Goal: Information Seeking & Learning: Find specific page/section

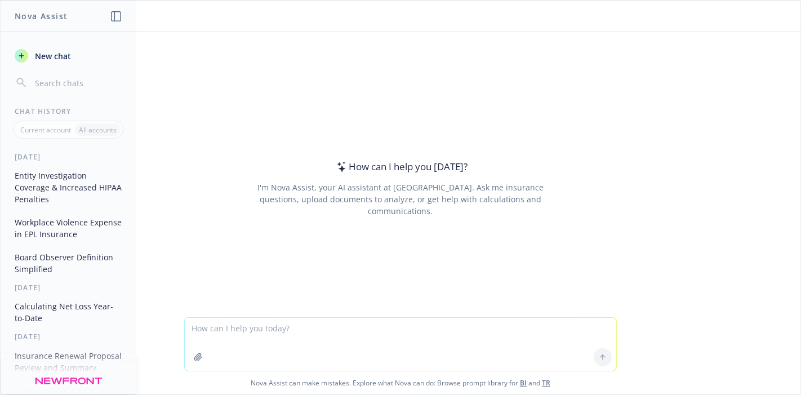
click at [341, 335] on textarea at bounding box center [401, 344] width 432 height 53
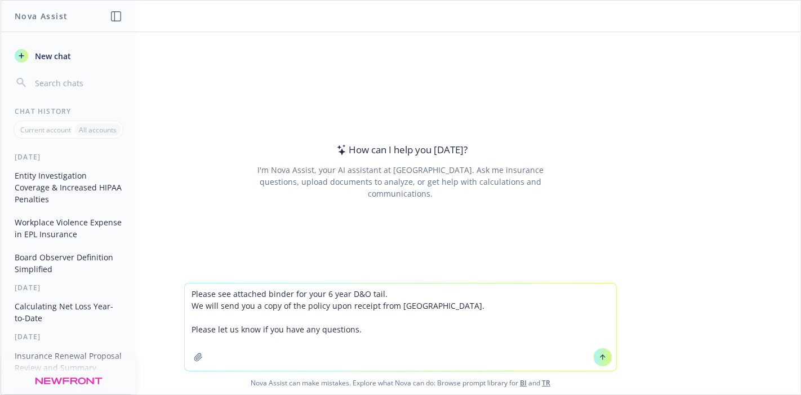
type textarea "Please see attached binder for your 6 year D&O tail. We will send you a copy of…"
click at [599, 355] on icon at bounding box center [603, 357] width 8 height 8
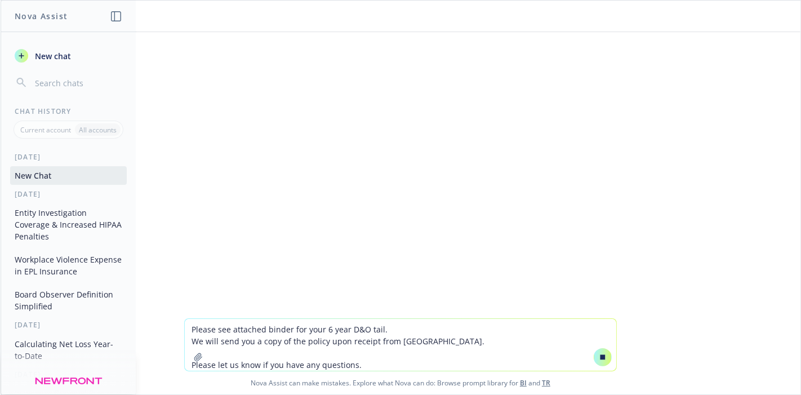
click at [455, 334] on textarea "Please see attached binder for your 6 year D&O tail. We will send you a copy of…" at bounding box center [401, 345] width 432 height 52
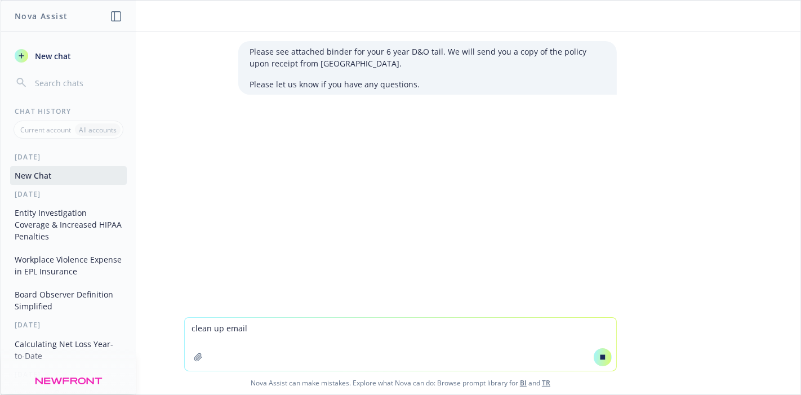
click at [528, 350] on textarea "clean up email" at bounding box center [401, 344] width 432 height 53
type textarea "clean up email"
click at [601, 359] on icon at bounding box center [603, 356] width 5 height 5
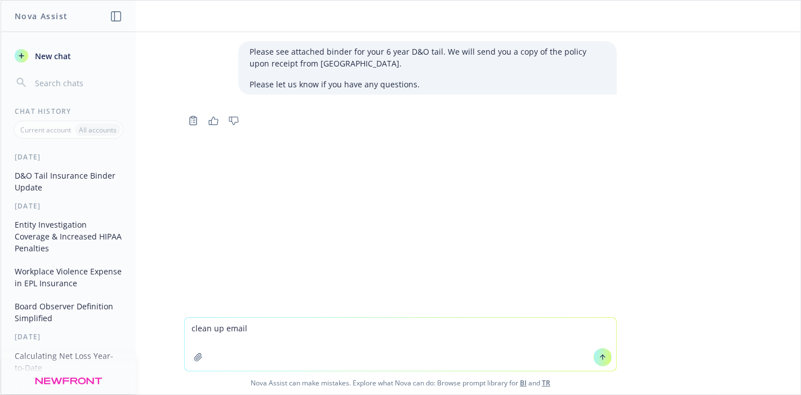
click at [599, 359] on icon at bounding box center [603, 357] width 8 height 8
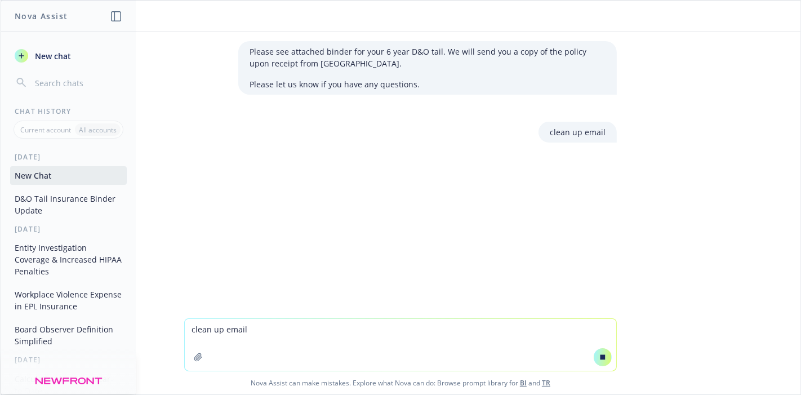
click at [579, 341] on textarea "clean up email" at bounding box center [401, 345] width 432 height 52
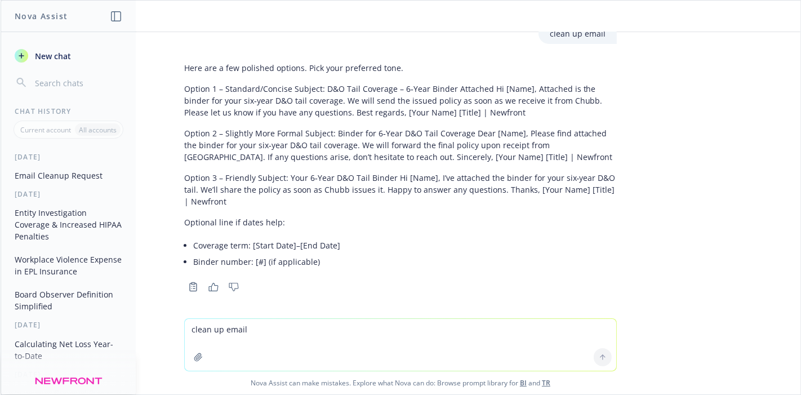
scroll to position [121, 0]
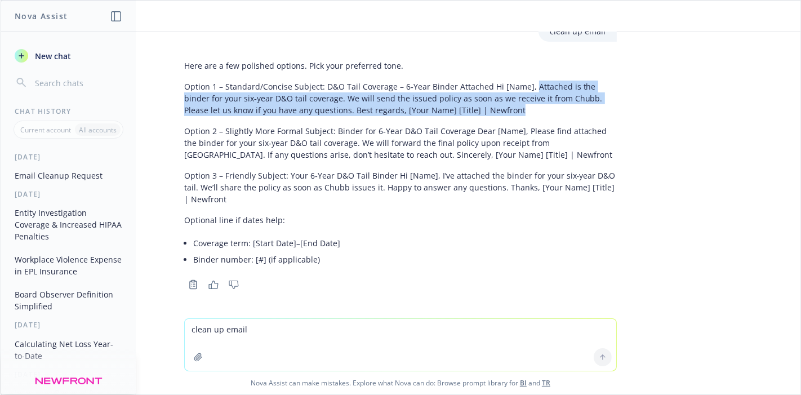
drag, startPoint x: 455, startPoint y: 113, endPoint x: 519, endPoint y: 89, distance: 68.4
click at [519, 89] on p "Option 1 – Standard/Concise Subject: D&O Tail Coverage – 6‑Year Binder Attached…" at bounding box center [400, 98] width 433 height 35
copy p "Attached is the binder for your six‑year D&O tail coverage. We will send the is…"
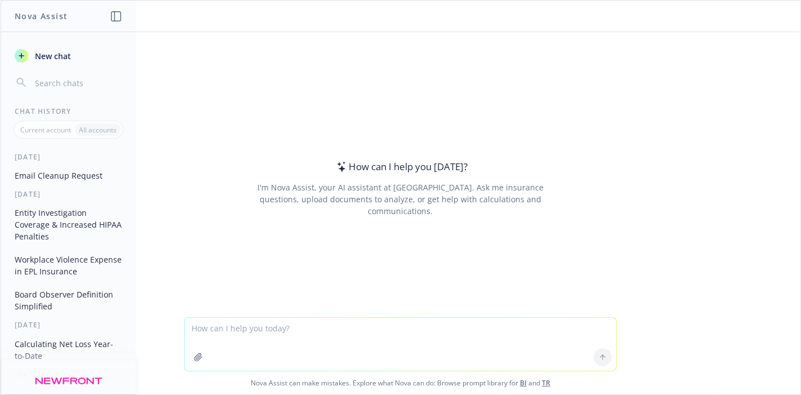
click at [389, 337] on textarea at bounding box center [401, 344] width 432 height 53
paste textarea "I talked to the producer and he wanted to keep the account with RT CT. Hope you…"
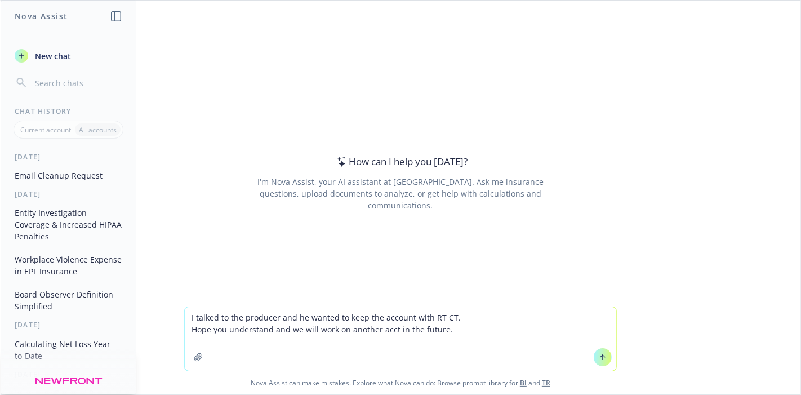
type textarea "I talked to the producer and he wanted to keep the account with RT CT. Hope you…"
drag, startPoint x: 595, startPoint y: 354, endPoint x: 446, endPoint y: 333, distance: 150.2
click at [599, 354] on icon at bounding box center [603, 357] width 8 height 8
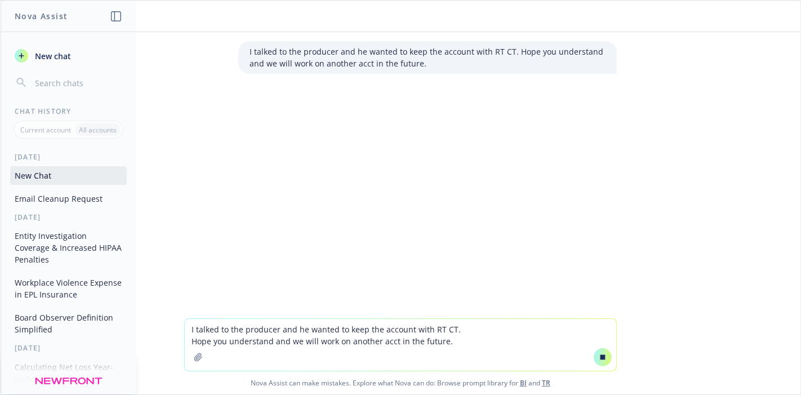
click at [422, 332] on textarea "I talked to the producer and he wanted to keep the account with RT CT. Hope you…" at bounding box center [401, 345] width 432 height 52
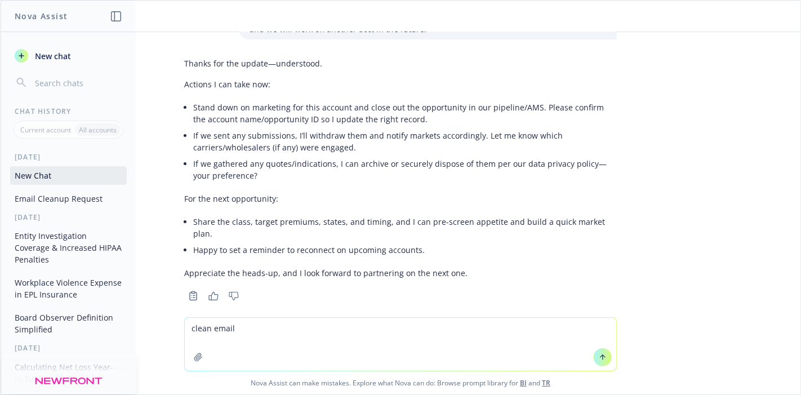
scroll to position [35, 0]
type textarea "clean email"
click at [599, 357] on icon at bounding box center [603, 357] width 8 height 8
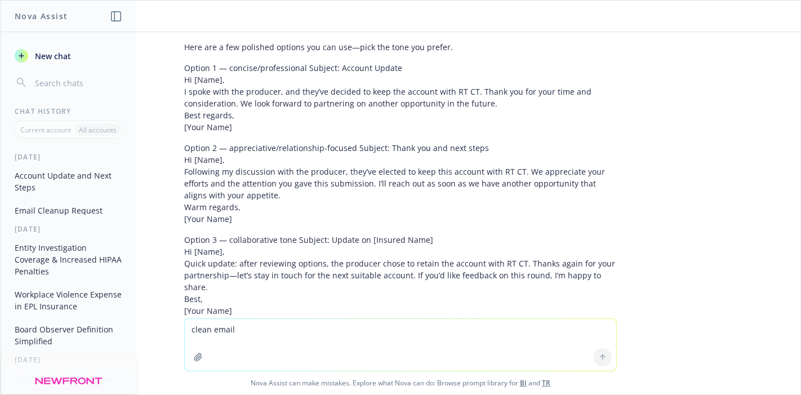
scroll to position [333, 0]
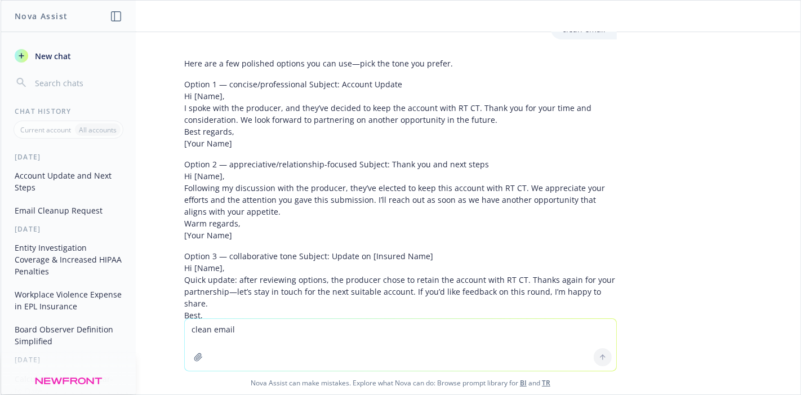
click at [265, 117] on p "Option 1 — concise/professional Subject: Account Update Hi [Name], I spoke with…" at bounding box center [400, 113] width 433 height 71
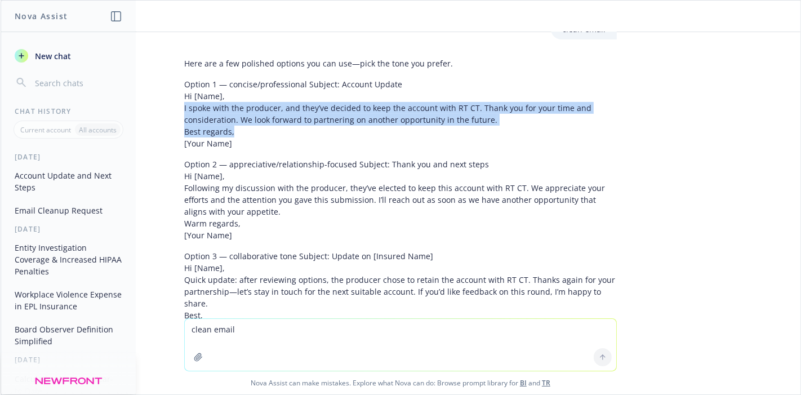
drag, startPoint x: 232, startPoint y: 120, endPoint x: 170, endPoint y: 97, distance: 65.6
click at [175, 97] on div "Here are a few polished options you can use—pick the tone you prefer. Option 1 …" at bounding box center [400, 216] width 451 height 326
copy p "I spoke with the producer, and they’ve decided to keep the account with RT CT. …"
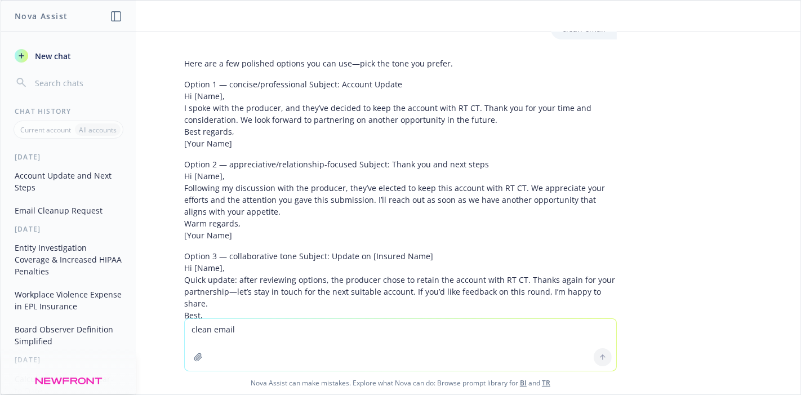
click at [408, 304] on p "Option 3 — collaborative tone Subject: Update on [Insured Name] Hi [Name], Quic…" at bounding box center [400, 291] width 433 height 83
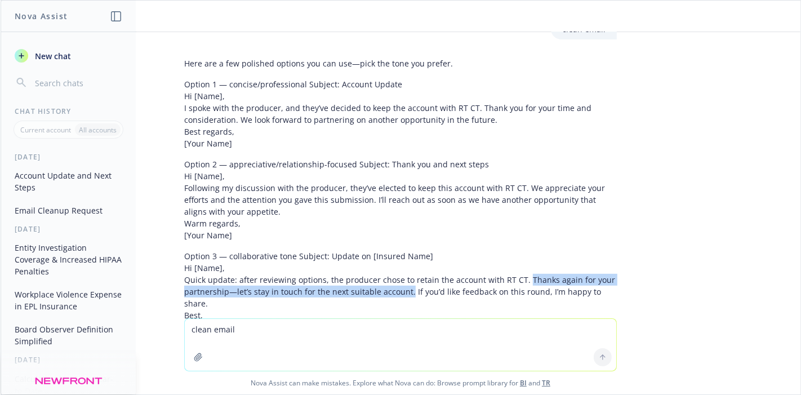
drag, startPoint x: 399, startPoint y: 278, endPoint x: 512, endPoint y: 268, distance: 113.1
click at [512, 268] on p "Option 3 — collaborative tone Subject: Update on [Insured Name] Hi [Name], Quic…" at bounding box center [400, 291] width 433 height 83
copy p "Thanks again for your partnership—let’s stay in touch for the next suitable acc…"
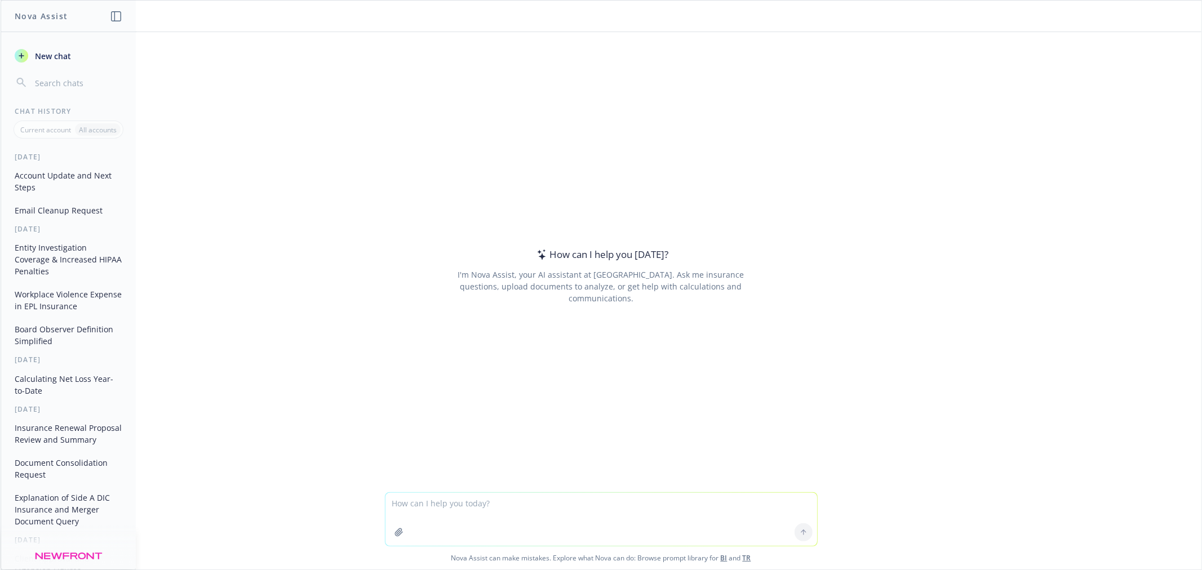
click at [461, 508] on textarea at bounding box center [601, 519] width 432 height 53
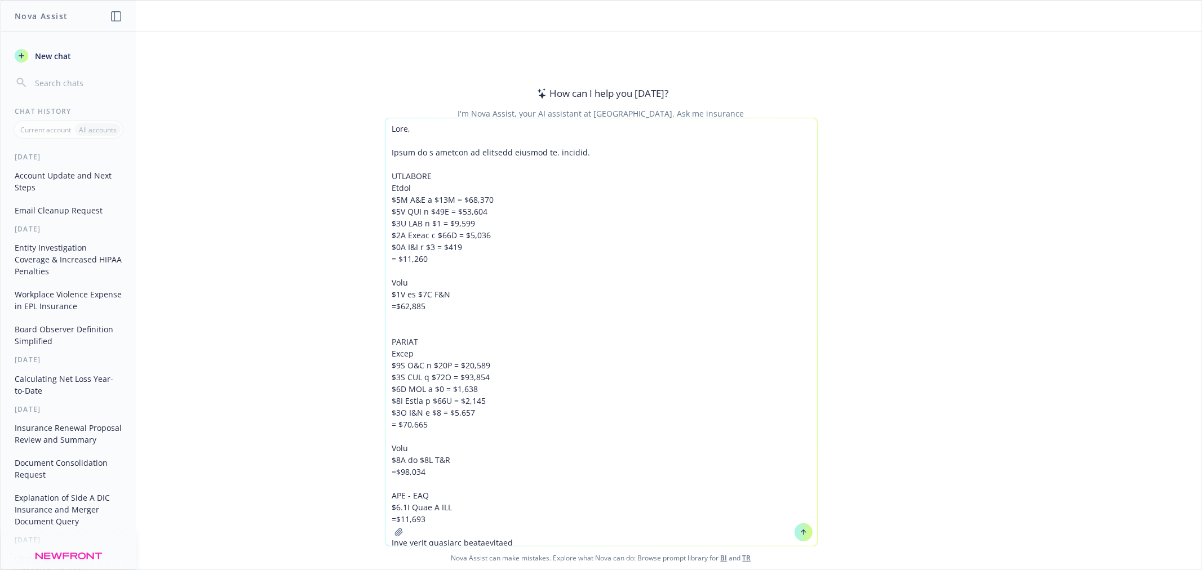
scroll to position [131, 0]
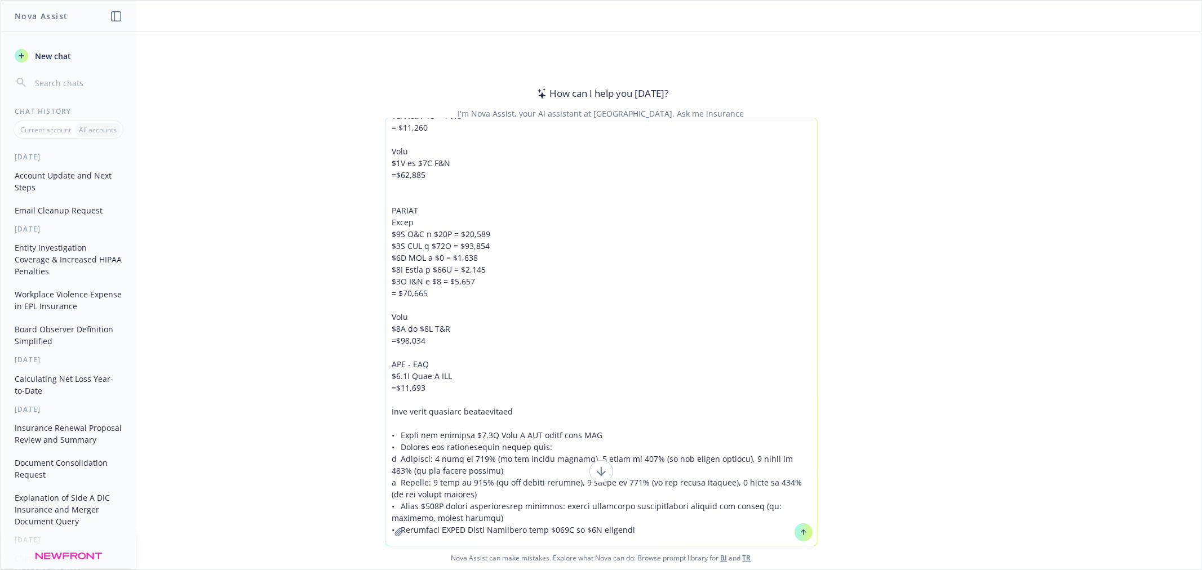
type textarea "Lila, Below is a summary of expiring program vs. renewal. EXPIRING Chubb $3M D&…"
click at [799, 533] on icon at bounding box center [803, 532] width 8 height 8
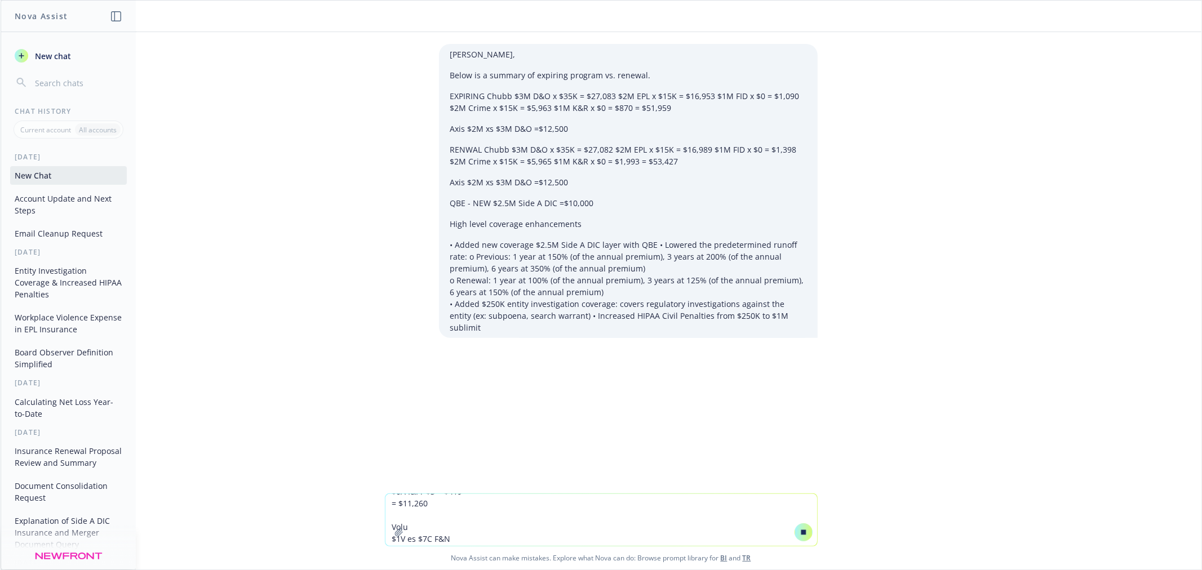
scroll to position [0, 0]
click at [611, 500] on textarea at bounding box center [601, 520] width 432 height 52
type textarea "s"
click at [553, 524] on textarea "clean up and summarize" at bounding box center [601, 519] width 432 height 53
type textarea "clean up and summarize"
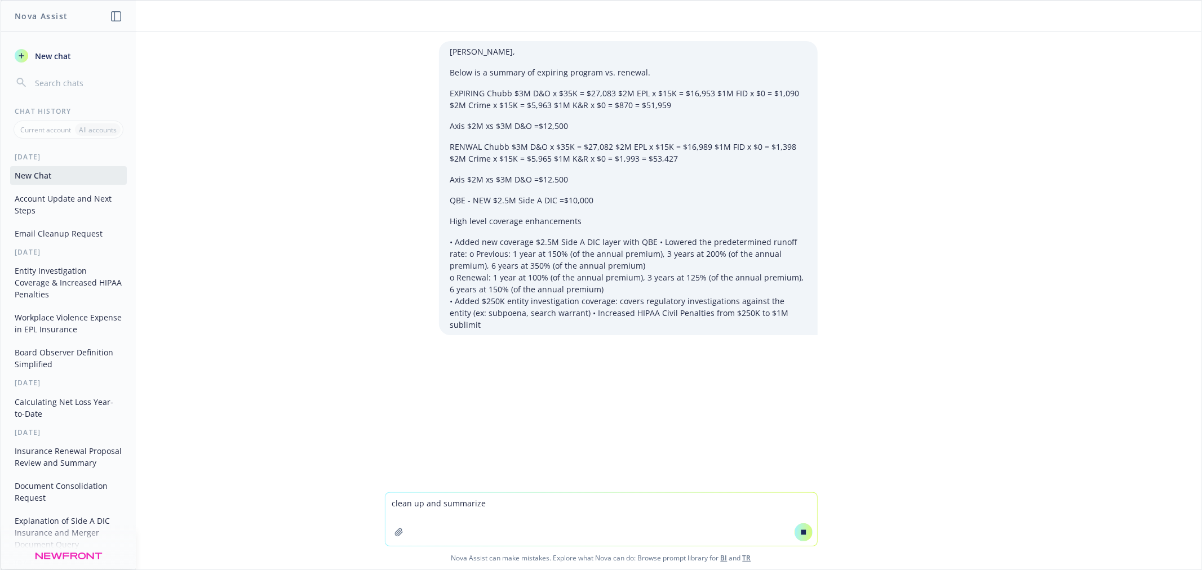
click at [801, 528] on icon at bounding box center [803, 532] width 8 height 8
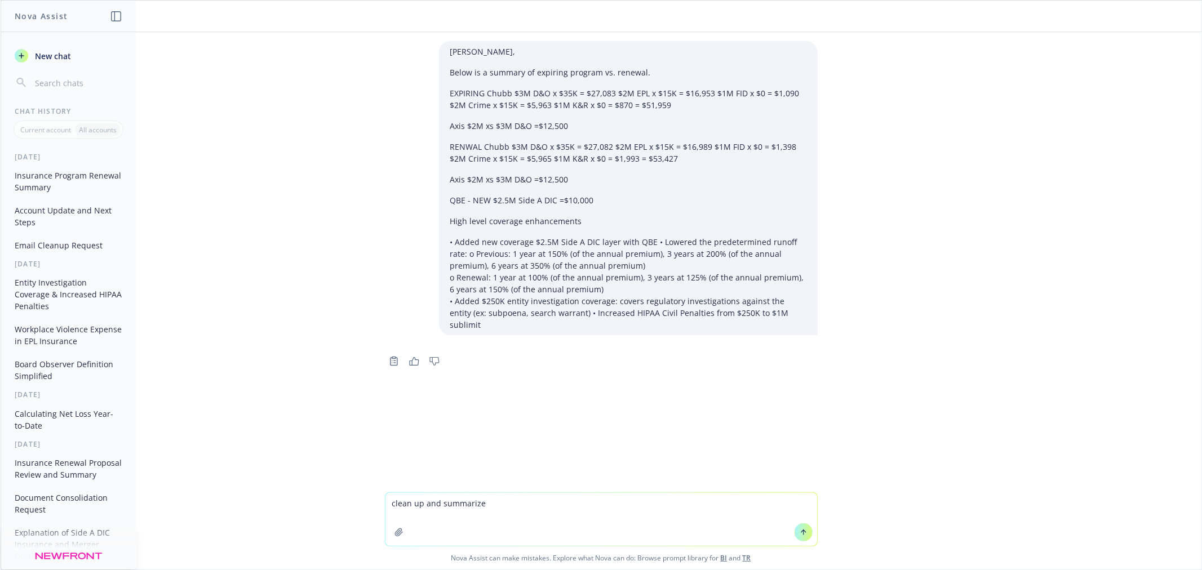
click at [801, 532] on icon at bounding box center [803, 531] width 5 height 2
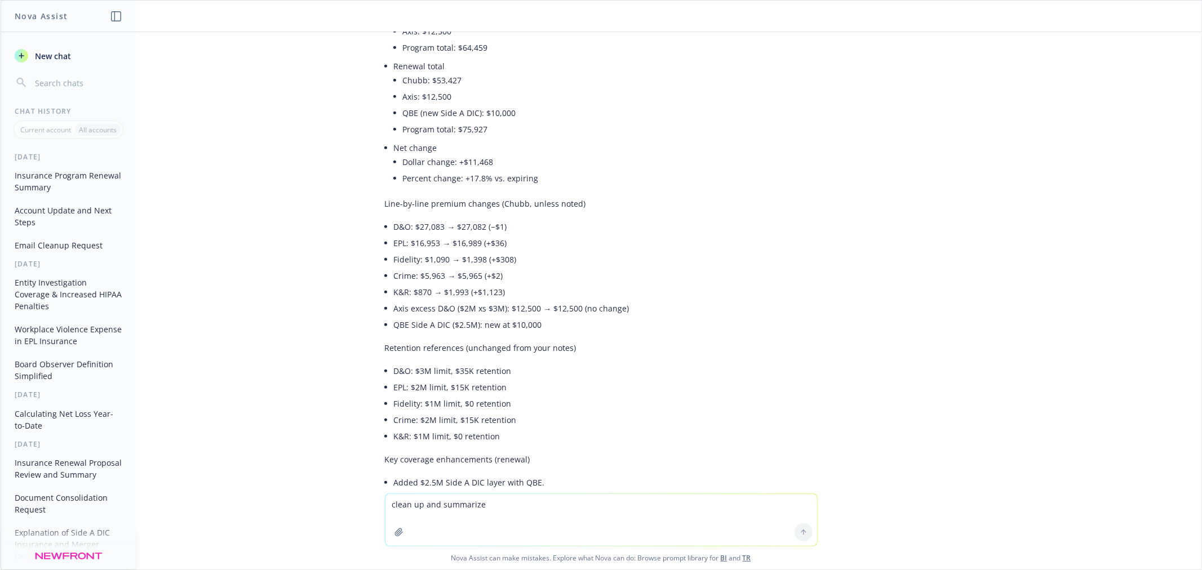
scroll to position [658, 0]
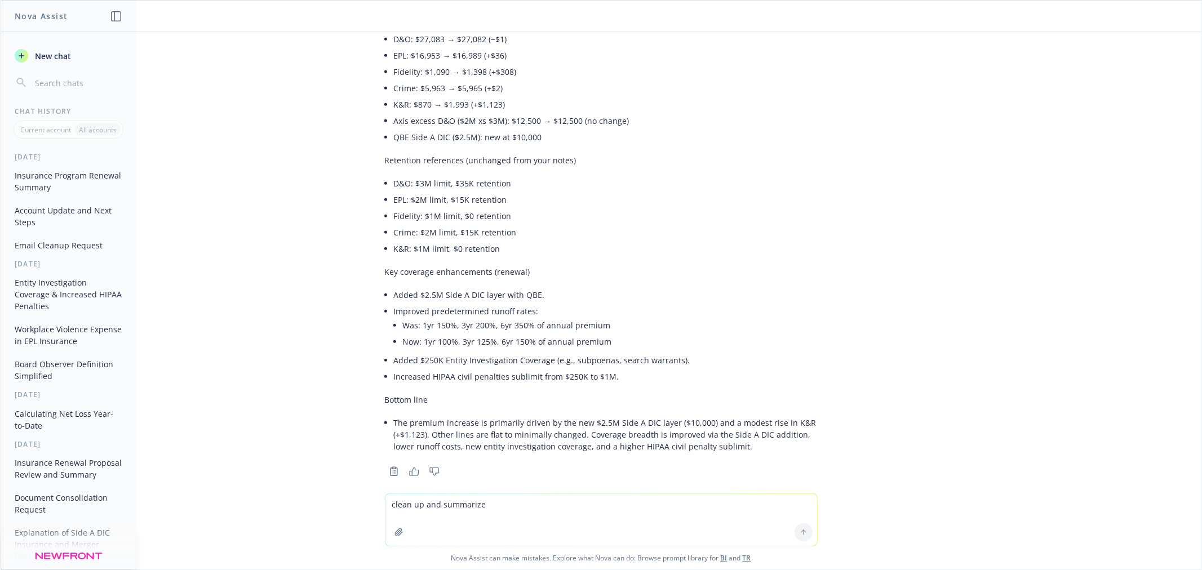
click at [474, 394] on p "Bottom line" at bounding box center [601, 400] width 433 height 12
drag, startPoint x: 783, startPoint y: 421, endPoint x: 796, endPoint y: 423, distance: 13.1
click at [784, 421] on li "The premium increase is primarily driven by the new $2.5M Side A DIC layer ($10…" at bounding box center [606, 435] width 424 height 40
drag, startPoint x: 373, startPoint y: 260, endPoint x: 741, endPoint y: 352, distance: 379.0
click at [739, 352] on li "Added $250K Entity Investigation Coverage (e.g., subpoenas, search warrants)." at bounding box center [606, 360] width 424 height 16
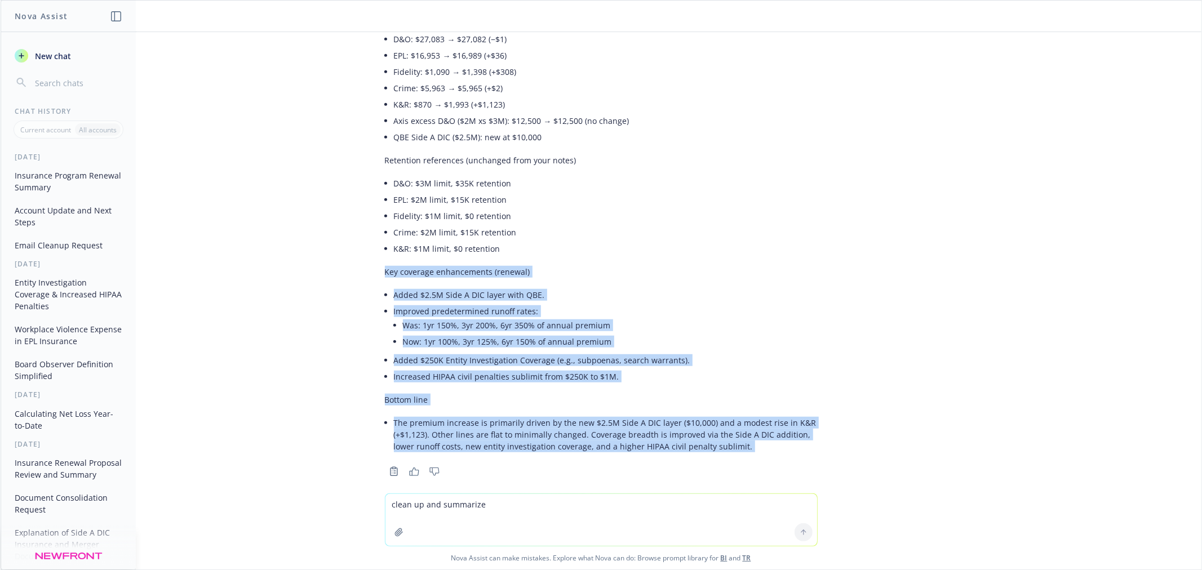
drag, startPoint x: 757, startPoint y: 448, endPoint x: 364, endPoint y: 269, distance: 430.9
click at [364, 269] on div "Lila, Below is a summary of expiring program vs. renewal. EXPIRING Chubb $3M D&…" at bounding box center [601, 262] width 1201 height 461
copy div "Key coverage enhancements (renewal) Added $2.5M Side A DIC layer with QBE. Impr…"
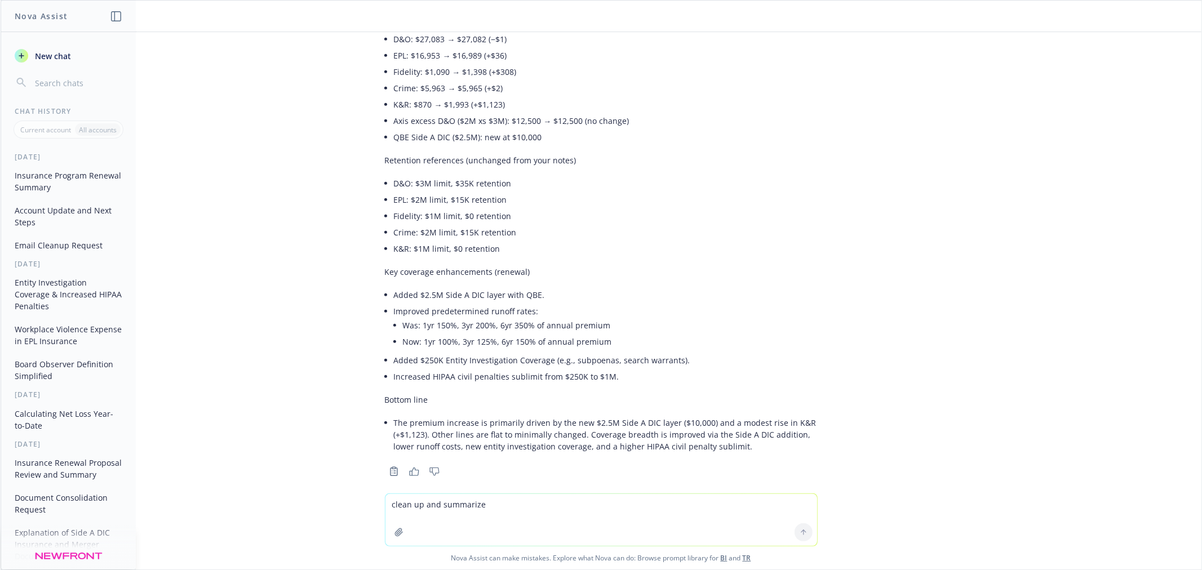
click at [478, 508] on textarea "clean up and summarize" at bounding box center [601, 520] width 432 height 52
type textarea "explain runoff rates in 1-2 sentence"
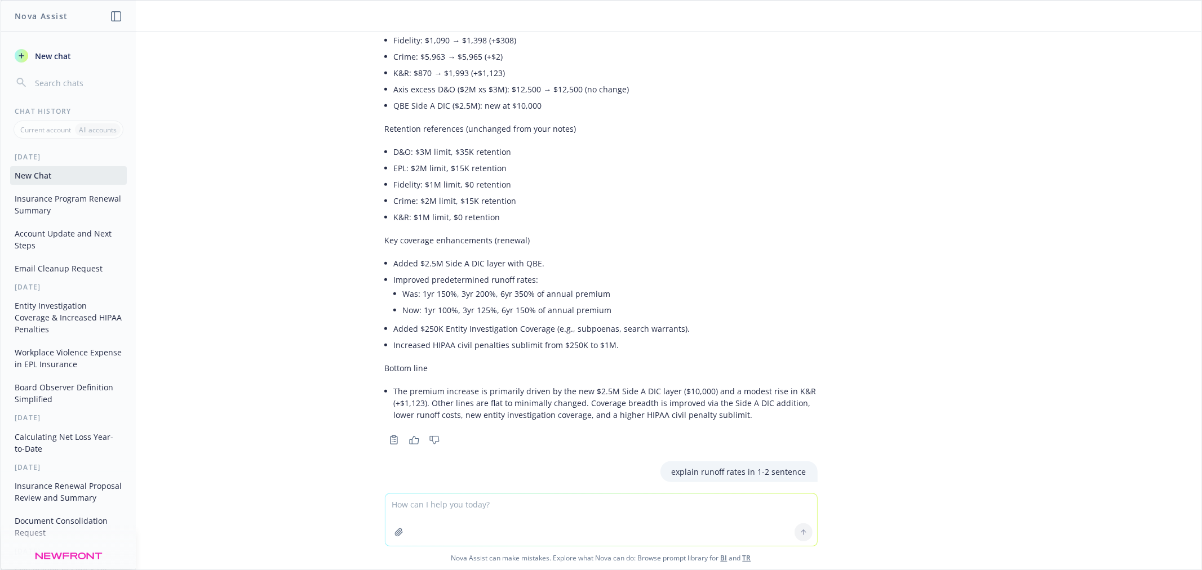
scroll to position [771, 0]
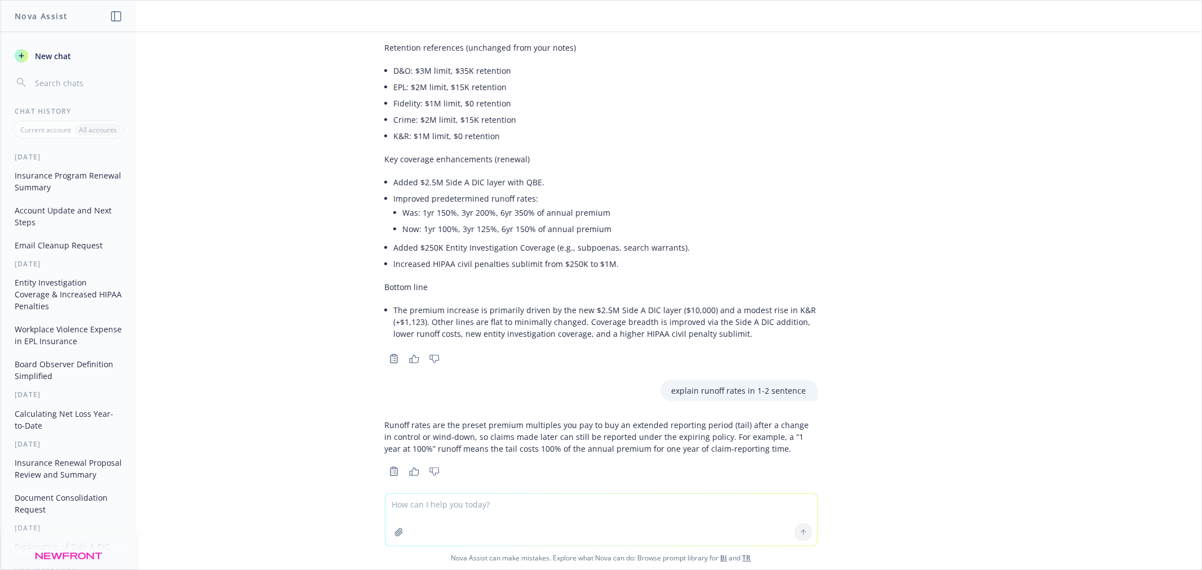
click at [461, 419] on p "Runoff rates are the preset premium multiples you pay to buy an extended report…" at bounding box center [601, 436] width 433 height 35
click at [744, 437] on p "Runoff rates are the preset premium multiples you pay to buy an extended report…" at bounding box center [601, 436] width 433 height 35
click at [515, 445] on div "Runoff rates are the preset premium multiples you pay to buy an extended report…" at bounding box center [601, 437] width 433 height 45
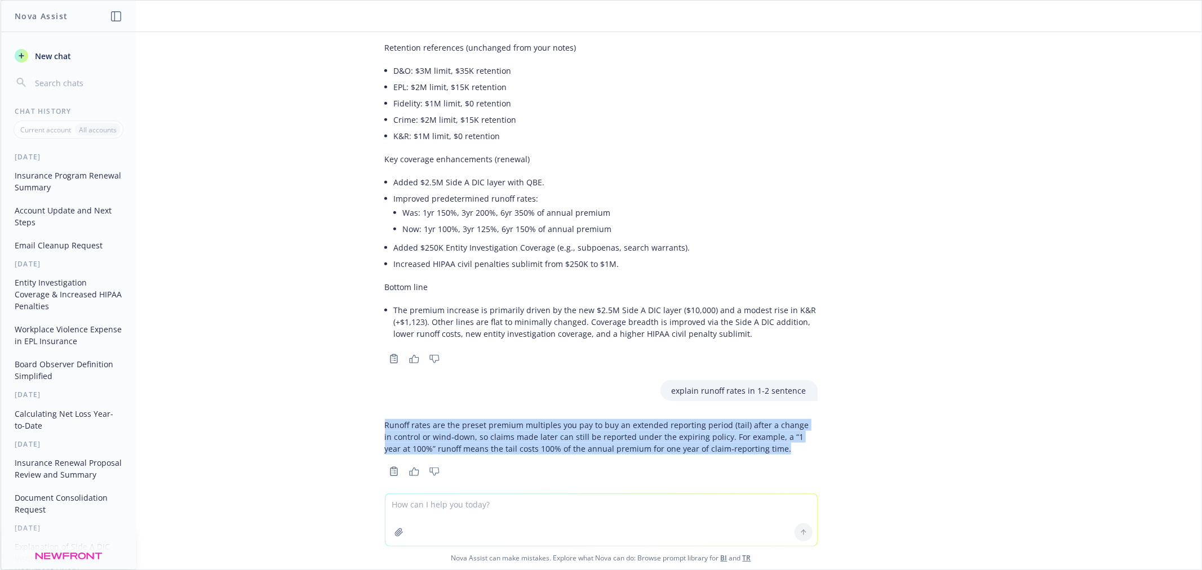
drag, startPoint x: 761, startPoint y: 441, endPoint x: 420, endPoint y: 411, distance: 342.1
click at [357, 415] on div "Lila, Below is a summary of expiring program vs. renewal. EXPIRING Chubb $3M D&…" at bounding box center [601, 262] width 1201 height 461
copy p "Runoff rates are the preset premium multiples you pay to buy an extended report…"
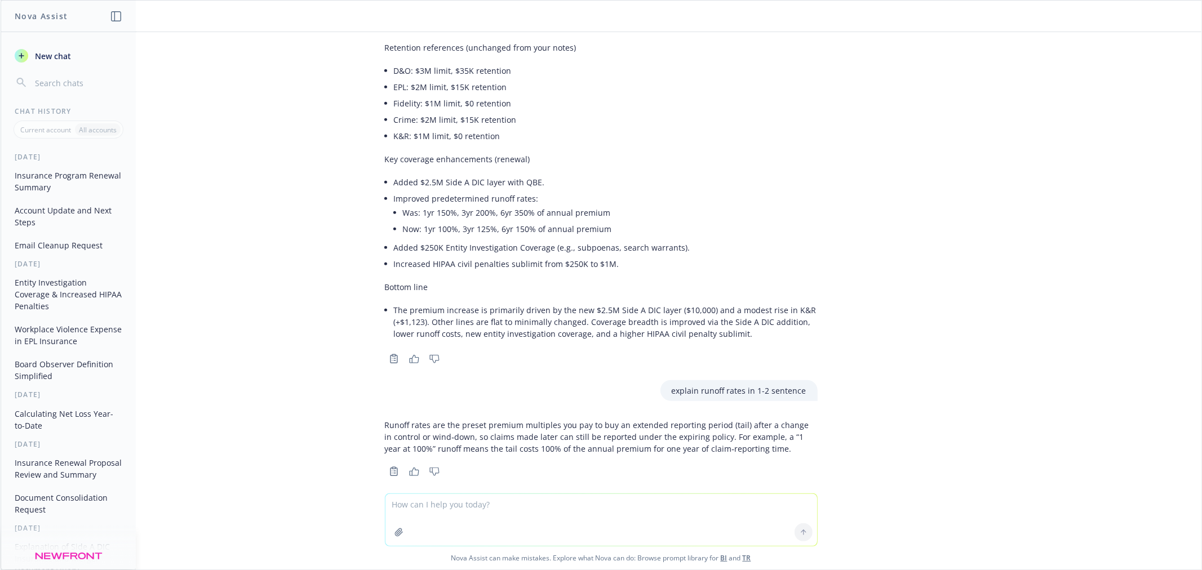
click at [481, 512] on textarea at bounding box center [601, 520] width 432 height 52
type textarea "explain hipaa civil penalties fiduciary"
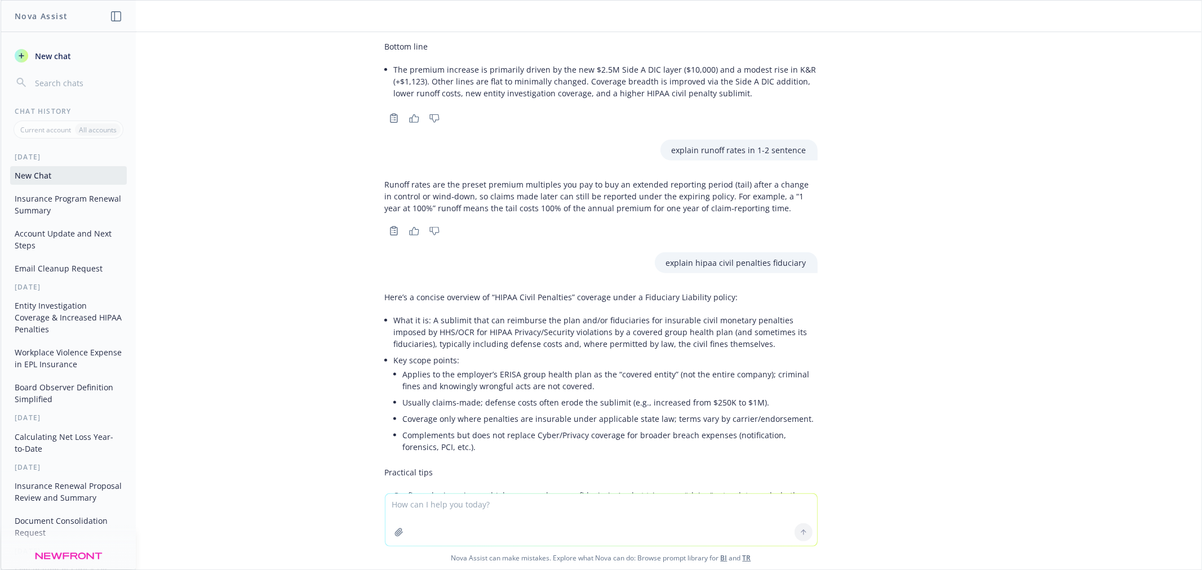
scroll to position [1121, 0]
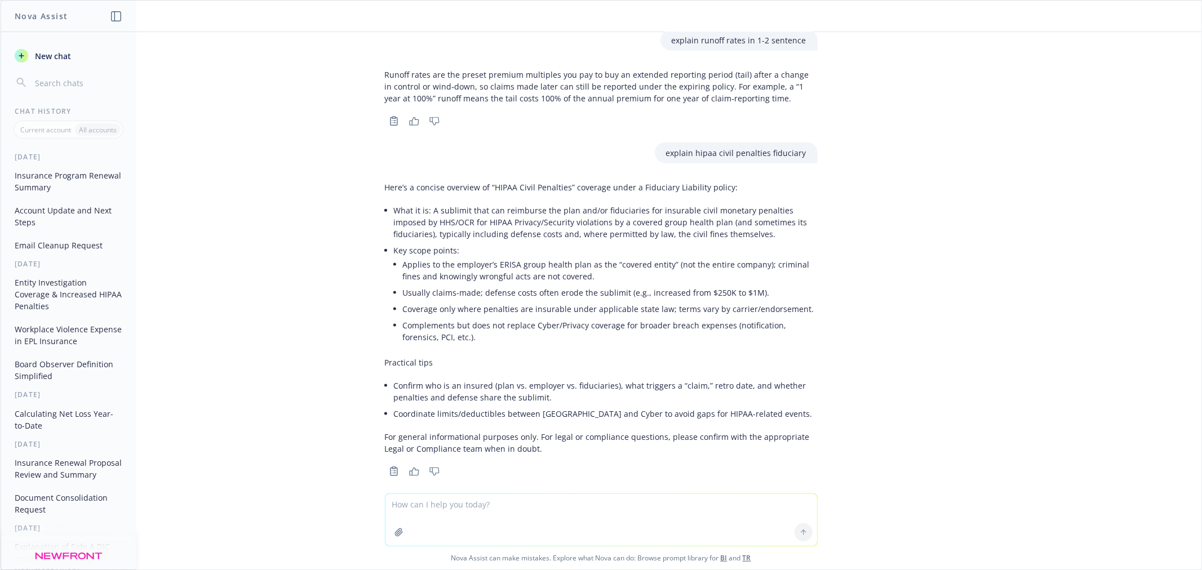
click at [470, 524] on textarea at bounding box center [601, 520] width 432 height 52
type textarea "h"
type textarea "1-2 sentence hipaa penalty for fid"
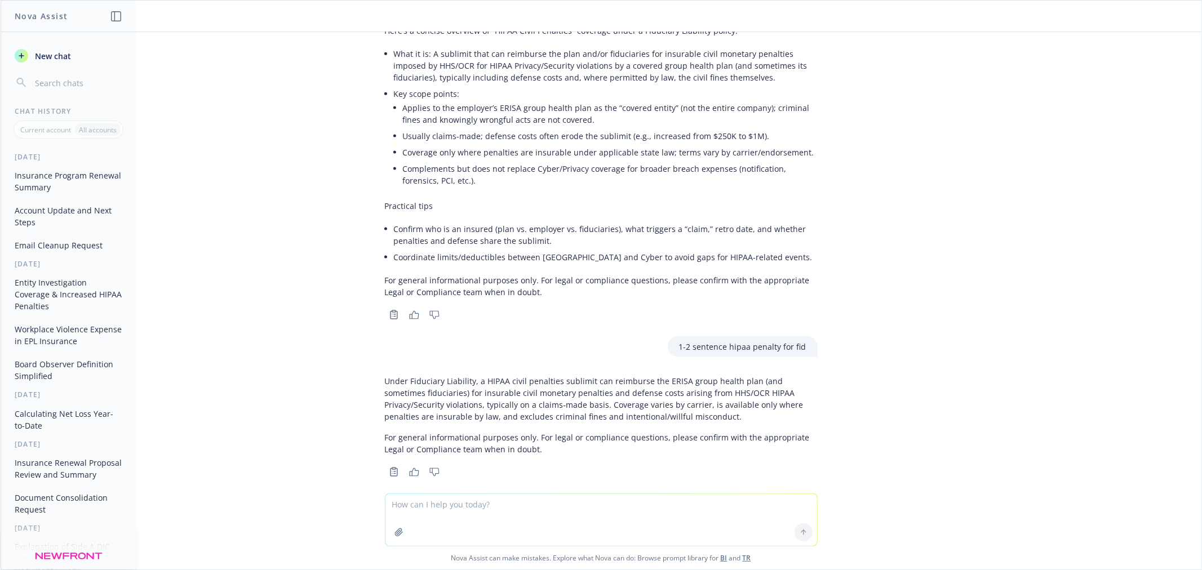
scroll to position [1278, 0]
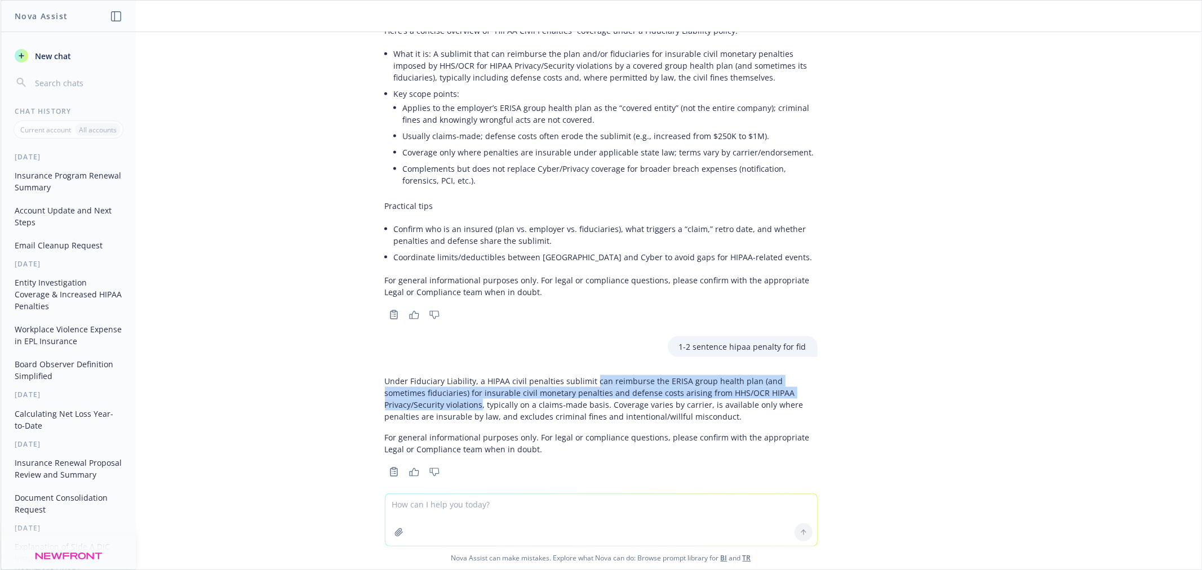
drag, startPoint x: 581, startPoint y: 367, endPoint x: 411, endPoint y: 397, distance: 172.7
click at [411, 397] on p "Under Fiduciary Liability, a HIPAA civil penalties sublimit can reimburse the E…" at bounding box center [601, 398] width 433 height 47
copy p "can reimburse the ERISA group health plan (and sometimes fiduciaries) for insur…"
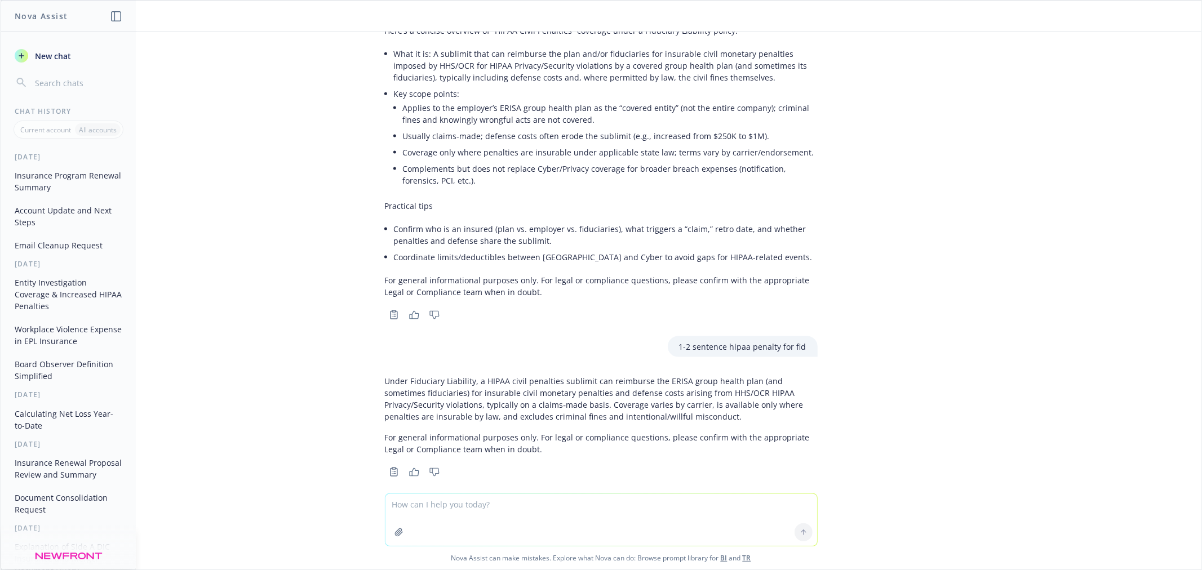
click at [451, 503] on textarea at bounding box center [601, 520] width 432 height 52
type textarea "hipaa stand for"
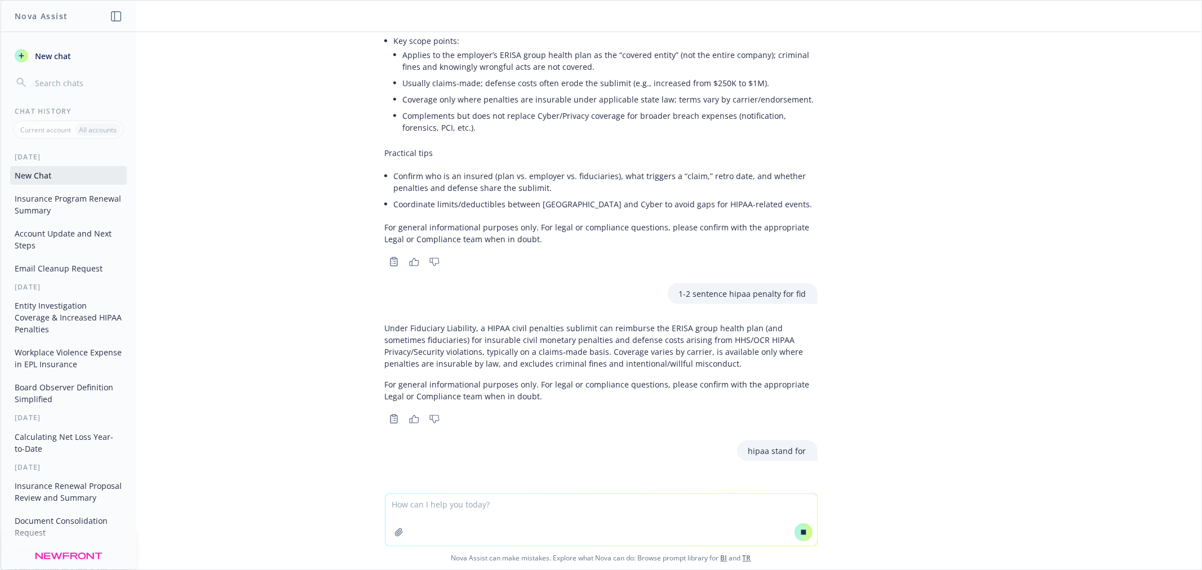
scroll to position [1242, 0]
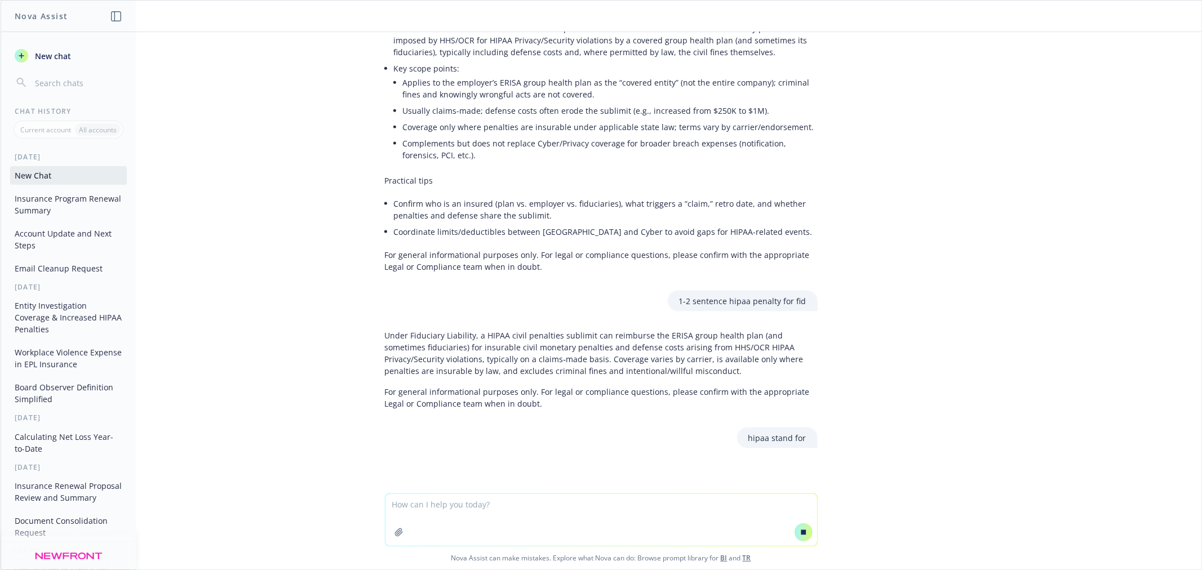
click at [560, 497] on textarea at bounding box center [601, 520] width 432 height 52
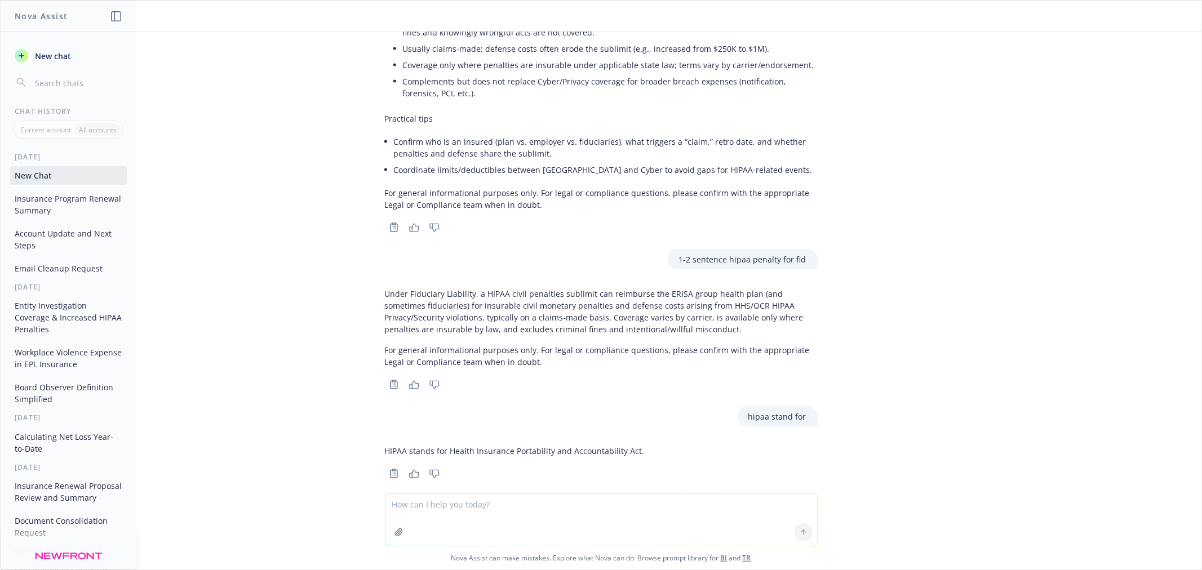
scroll to position [1367, 0]
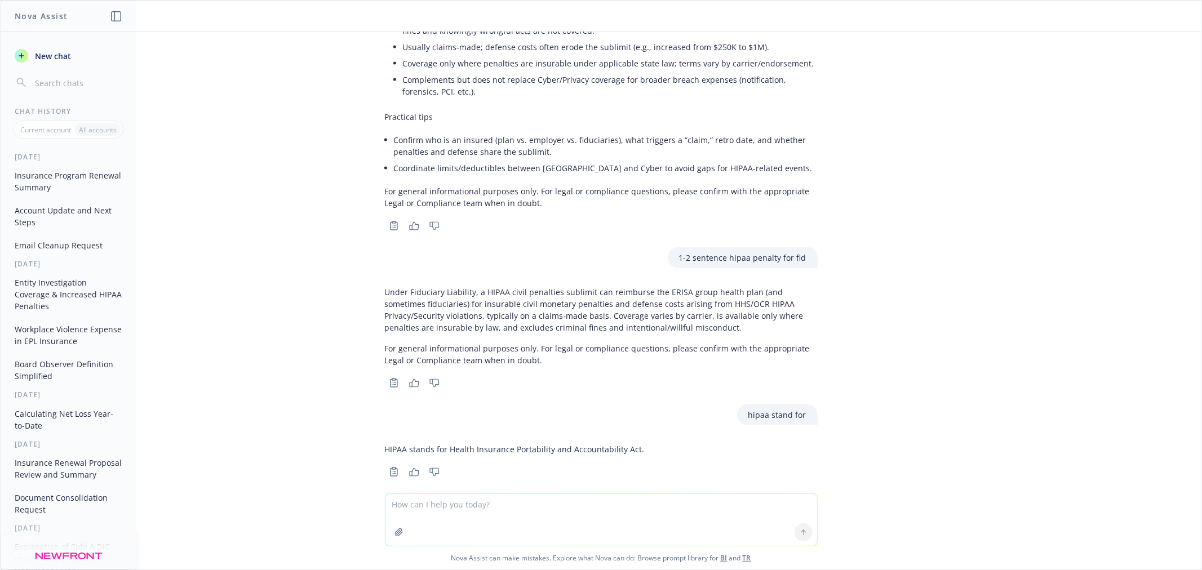
click at [623, 443] on p "HIPAA stands for Health Insurance Portability and Accountability Act." at bounding box center [515, 449] width 260 height 12
drag, startPoint x: 629, startPoint y: 432, endPoint x: 440, endPoint y: 435, distance: 188.7
click at [440, 439] on div "HIPAA stands for Health Insurance Portability and Accountability Act." at bounding box center [601, 449] width 433 height 21
copy p "Health Insurance Portability and Accountability Act."
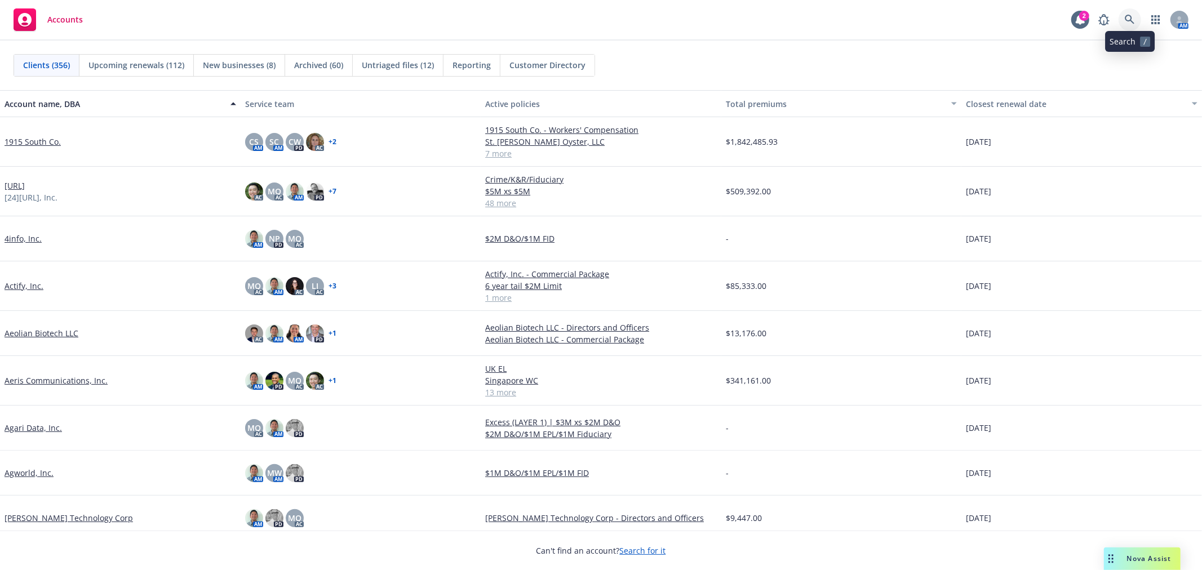
click at [1131, 27] on link at bounding box center [1129, 19] width 23 height 23
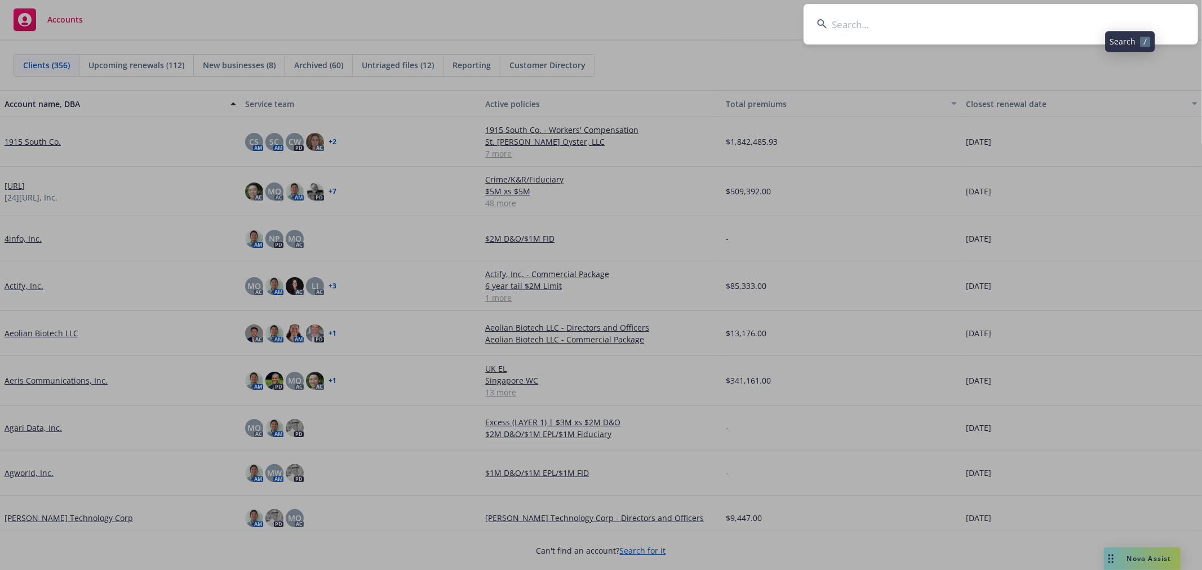
click at [905, 42] on input at bounding box center [1000, 24] width 394 height 41
type input "sliver vr"
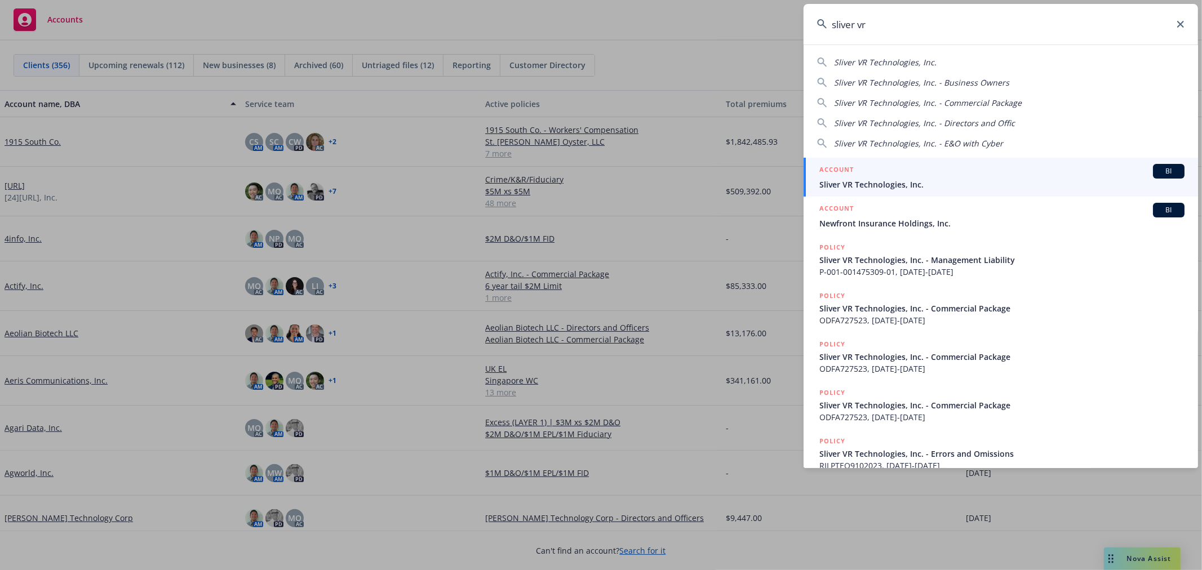
click at [879, 184] on span "Sliver VR Technologies, Inc." at bounding box center [1001, 185] width 365 height 12
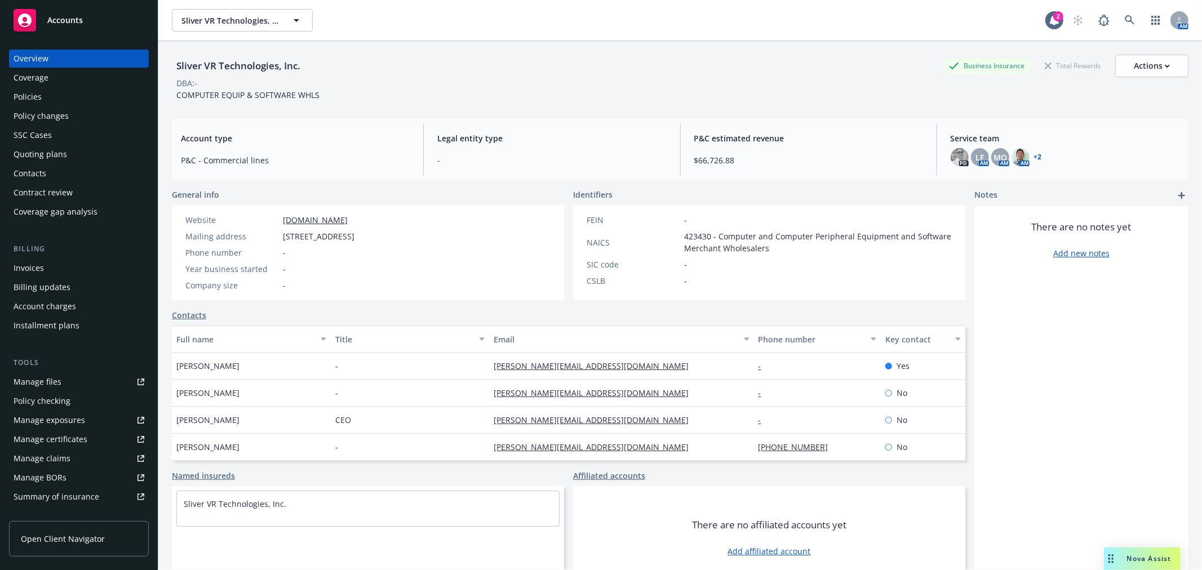
click at [26, 148] on div "Quoting plans" at bounding box center [41, 154] width 54 height 18
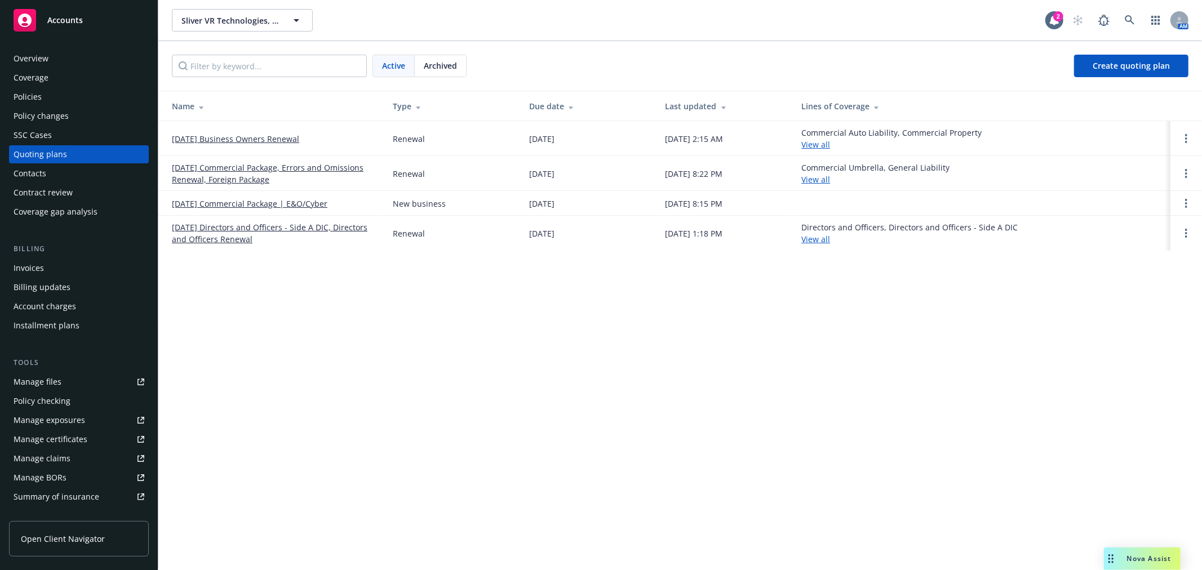
click at [452, 58] on div "Archived" at bounding box center [440, 65] width 51 height 21
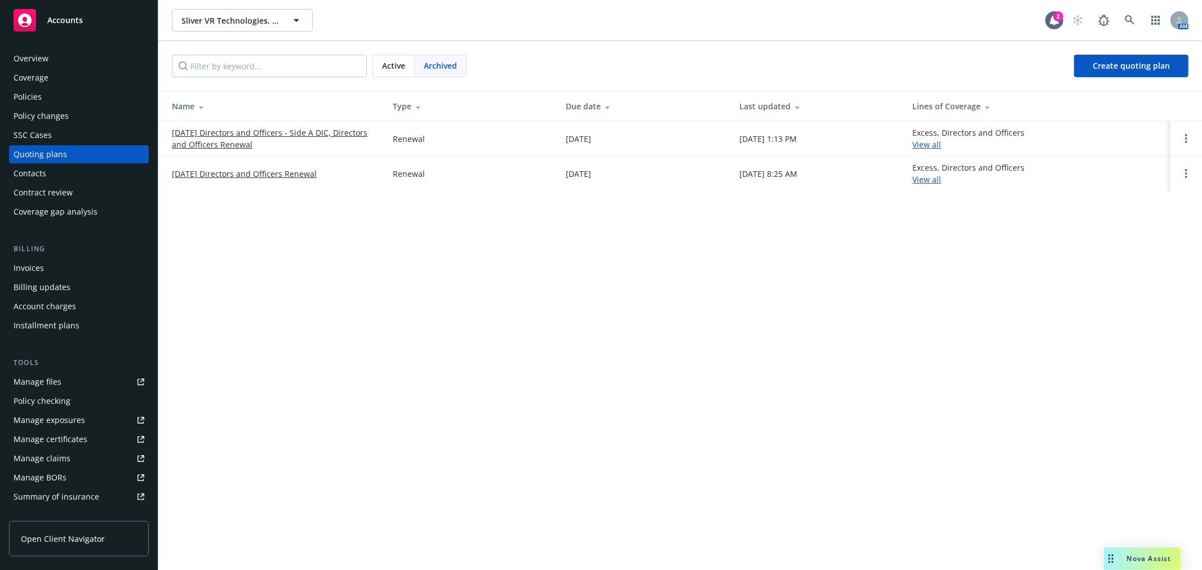
click at [252, 128] on link "[DATE] Directors and Officers - Side A DIC, Directors and Officers Renewal" at bounding box center [273, 139] width 203 height 24
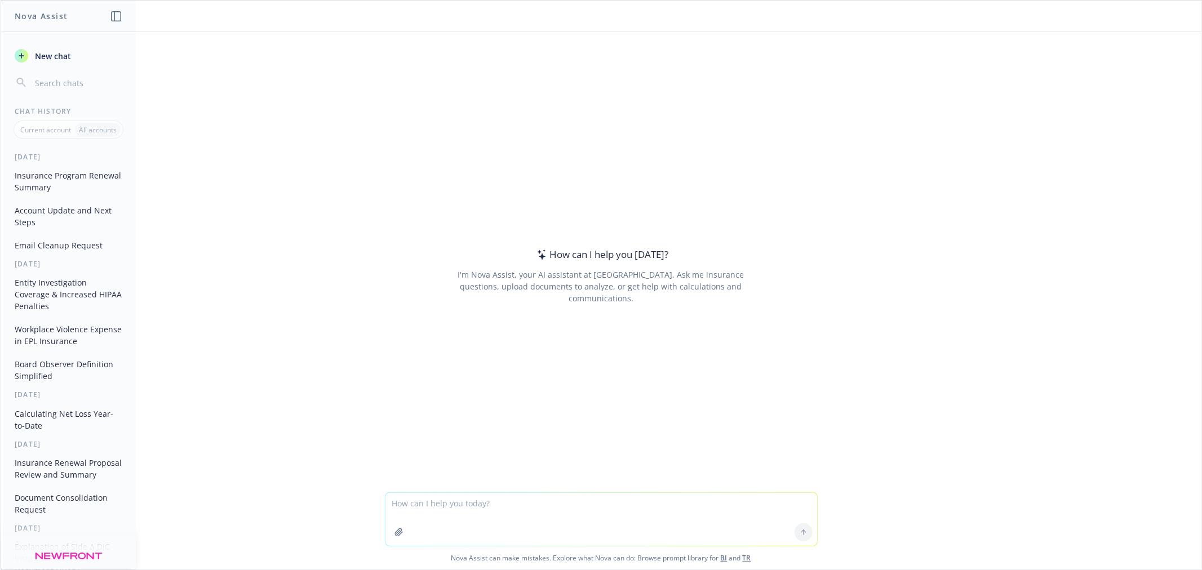
drag, startPoint x: 53, startPoint y: 181, endPoint x: 284, endPoint y: 161, distance: 232.5
click at [284, 161] on div "How can I help you [DATE]? I'm Nova Assist, your AI assistant at Newfront. Ask …" at bounding box center [601, 262] width 1201 height 460
click at [43, 181] on button "Insurance Program Renewal Summary" at bounding box center [68, 181] width 117 height 30
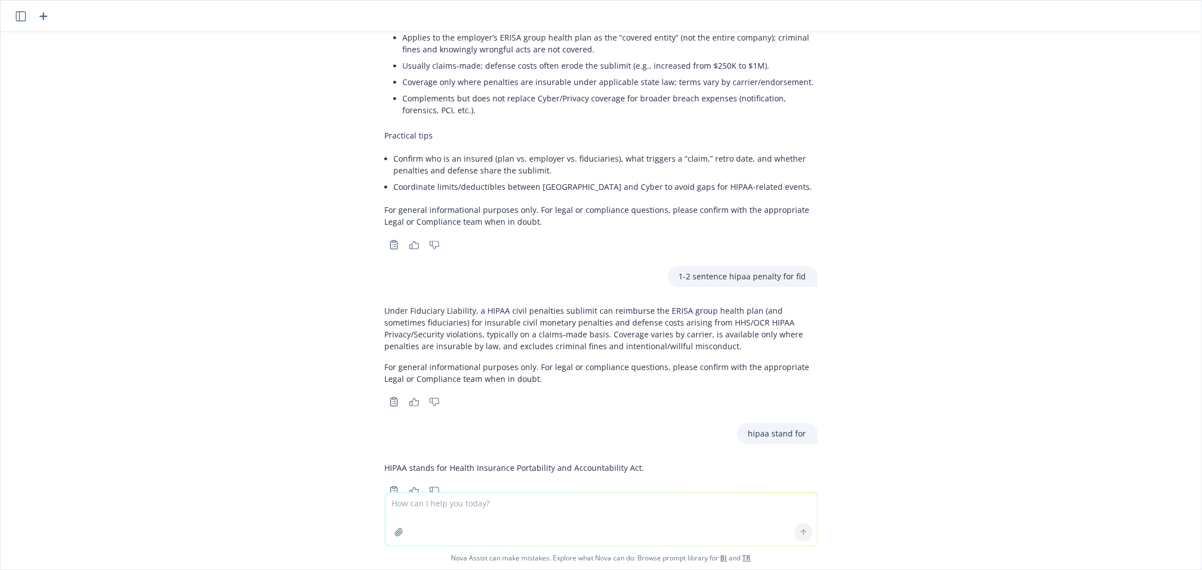
scroll to position [2039, 0]
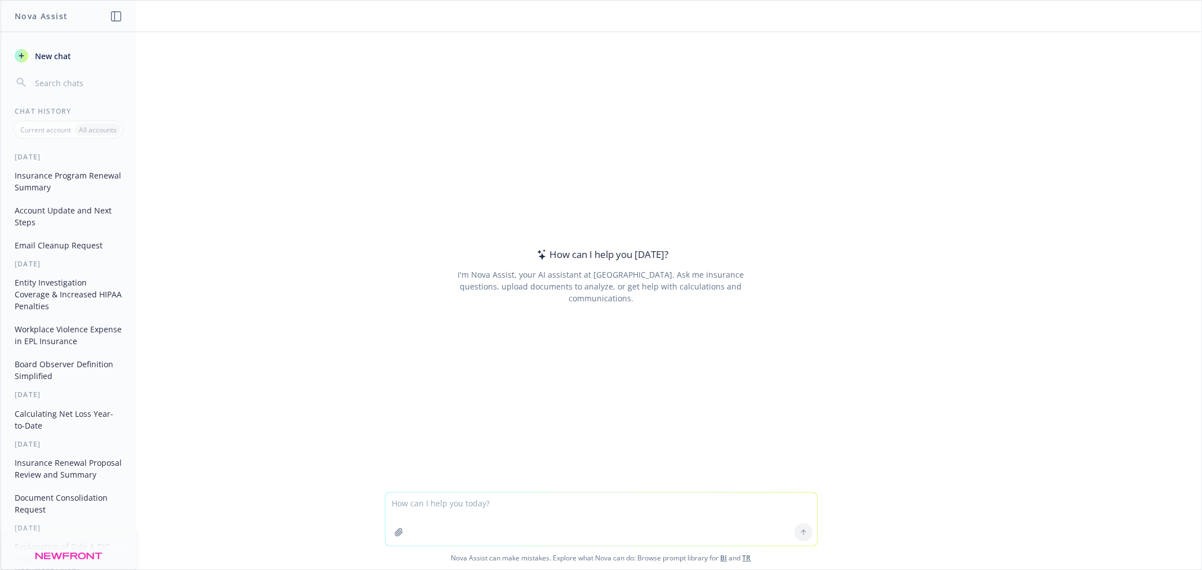
drag, startPoint x: 101, startPoint y: 190, endPoint x: 229, endPoint y: 150, distance: 133.5
click at [229, 150] on div "How can I help you [DATE]? I'm Nova Assist, your AI assistant at Newfront. Ask …" at bounding box center [601, 262] width 1201 height 460
click at [54, 130] on p "Current account" at bounding box center [45, 130] width 51 height 10
click at [99, 125] on p "All accounts" at bounding box center [98, 130] width 38 height 10
click at [100, 131] on p "All accounts" at bounding box center [98, 130] width 38 height 10
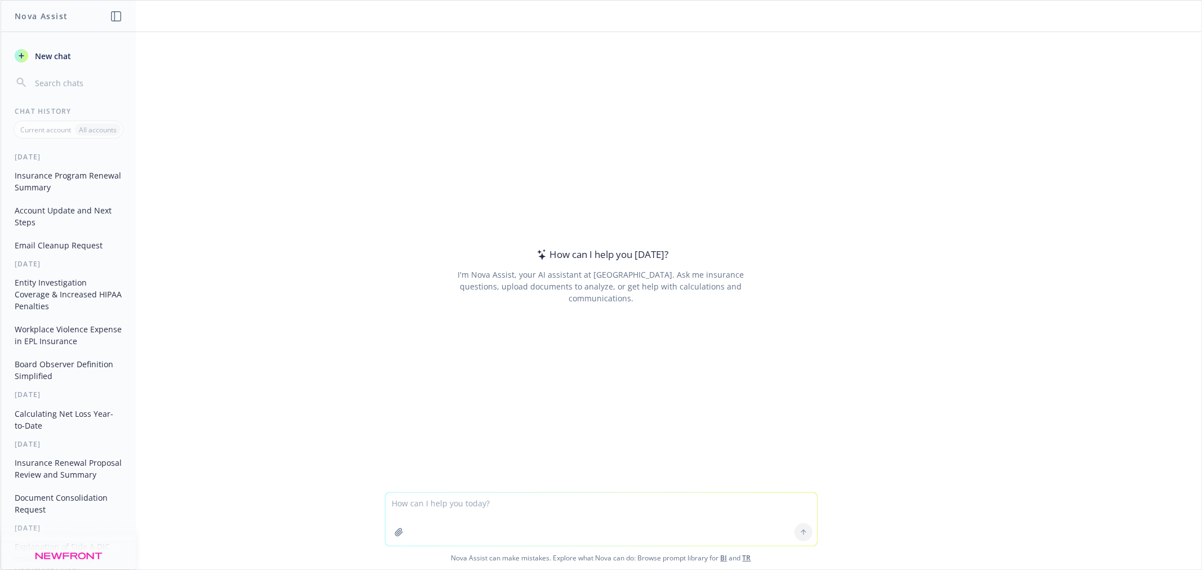
click at [55, 85] on input "button" at bounding box center [78, 83] width 90 height 16
click at [24, 55] on icon "button" at bounding box center [21, 55] width 9 height 9
click at [52, 78] on input "button" at bounding box center [78, 83] width 90 height 16
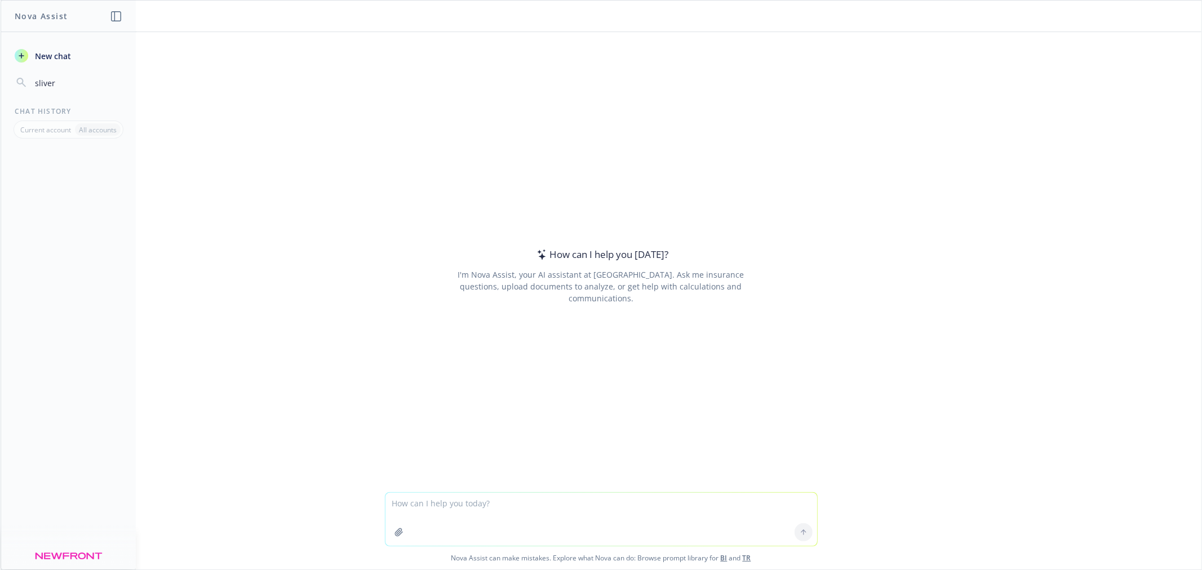
click at [10, 73] on button "sliver" at bounding box center [68, 83] width 117 height 20
type input "sliver vr"
click at [52, 85] on input "sliver vr" at bounding box center [78, 83] width 90 height 16
click at [13, 83] on button "sliver vr" at bounding box center [68, 83] width 117 height 20
click at [20, 81] on icon "button" at bounding box center [21, 82] width 11 height 11
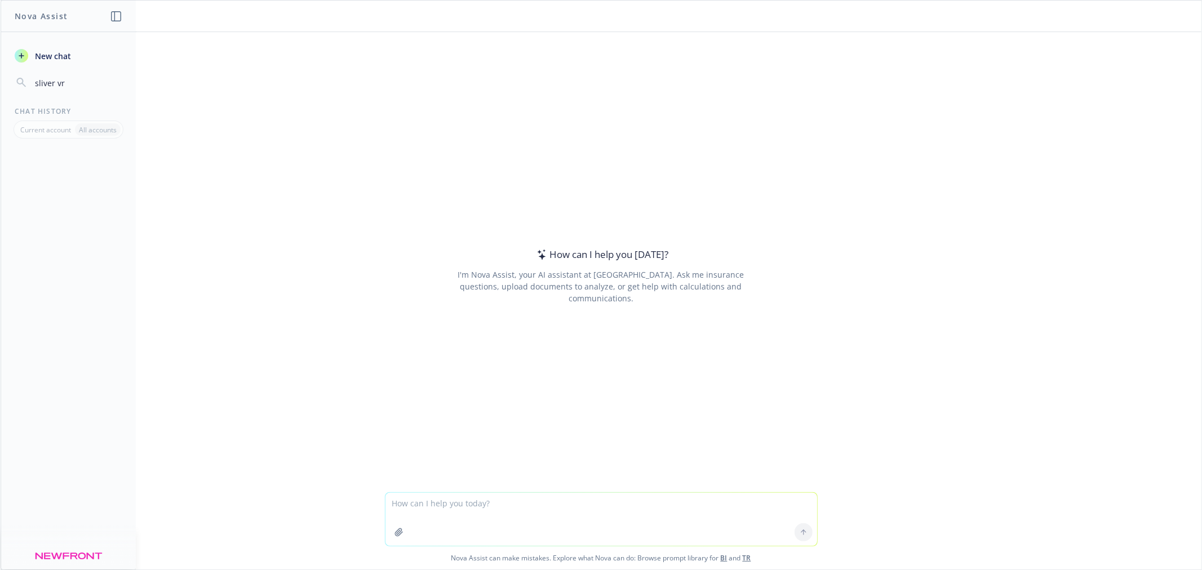
drag, startPoint x: 50, startPoint y: 140, endPoint x: 46, endPoint y: 134, distance: 7.3
click at [49, 139] on div "New chat sliver vr Chat History Current account All accounts" at bounding box center [68, 303] width 135 height 533
drag, startPoint x: 44, startPoint y: 130, endPoint x: 43, endPoint y: 105, distance: 24.8
click at [43, 128] on p "Current account" at bounding box center [45, 130] width 51 height 10
click at [45, 57] on span "New chat" at bounding box center [52, 56] width 38 height 12
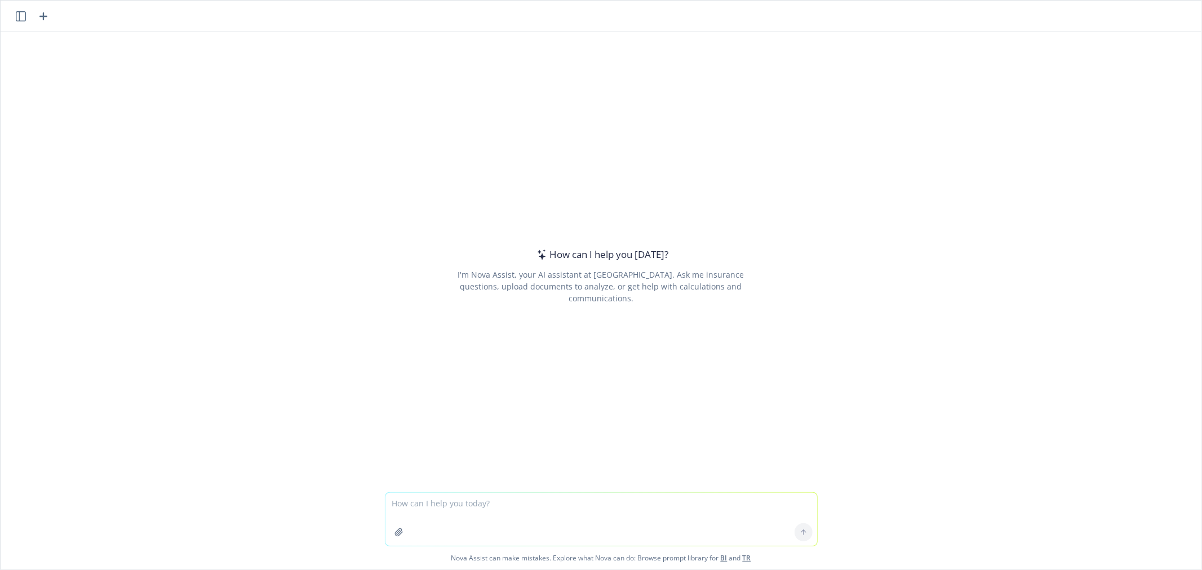
click at [18, 16] on icon "button" at bounding box center [21, 16] width 10 height 10
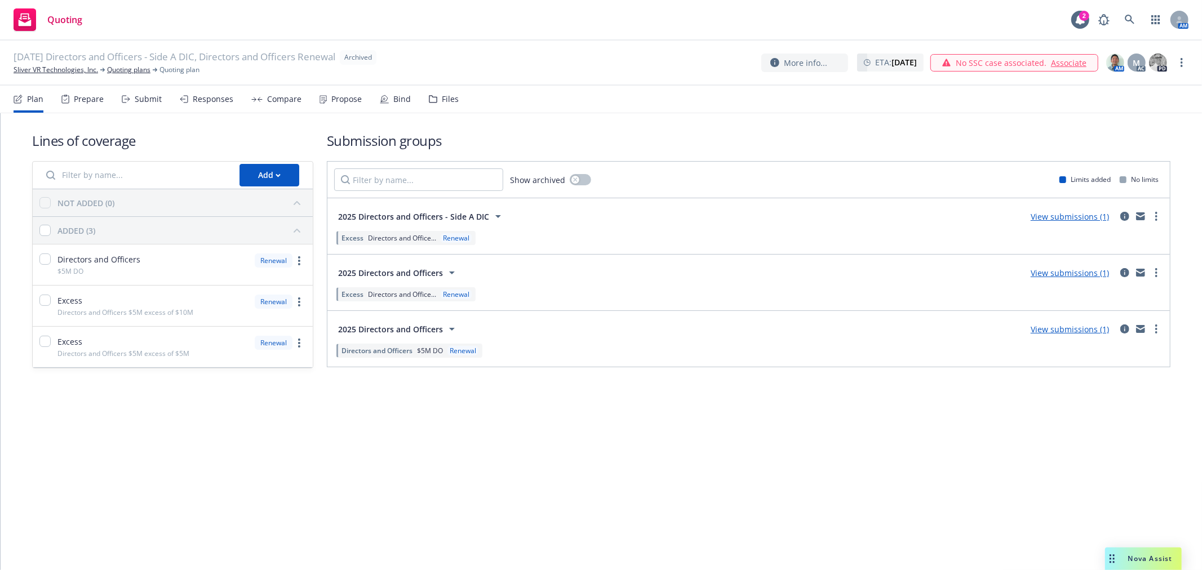
click at [457, 98] on nav "Plan Prepare Submit Responses Compare Propose Bind Files" at bounding box center [601, 99] width 1175 height 27
click at [448, 98] on div "Files" at bounding box center [450, 99] width 17 height 9
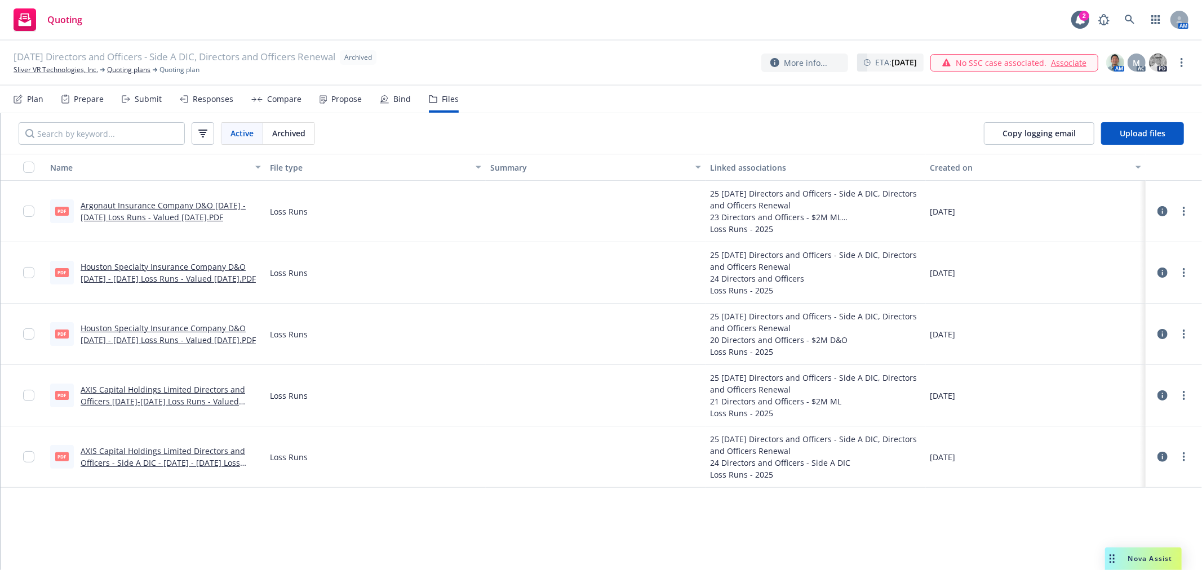
click at [290, 137] on span "Archived" at bounding box center [288, 133] width 33 height 12
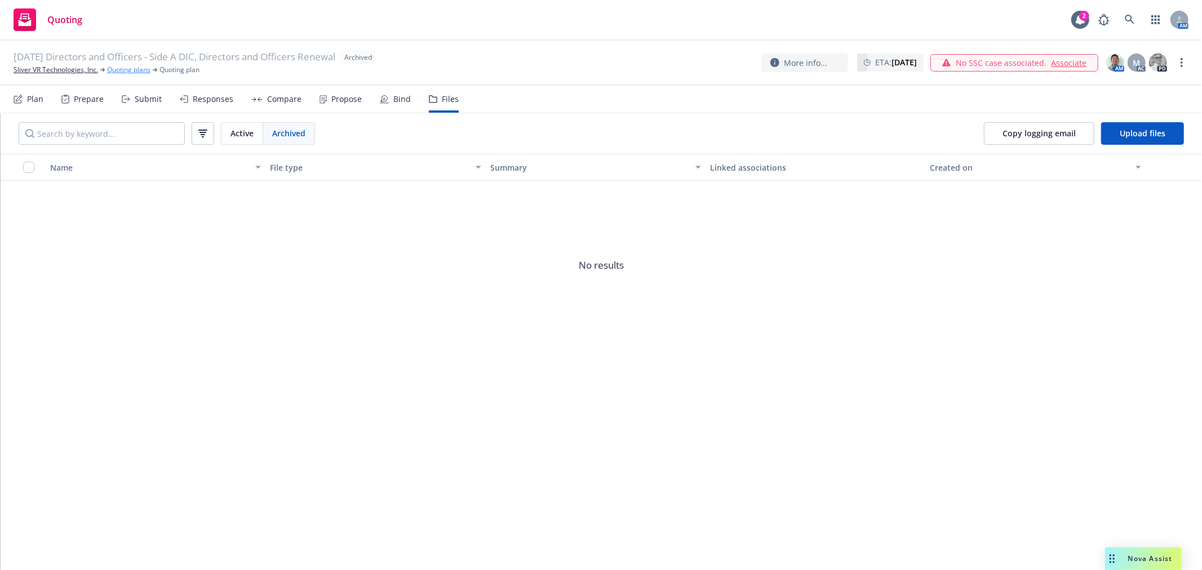
click at [139, 73] on link "Quoting plans" at bounding box center [128, 70] width 43 height 10
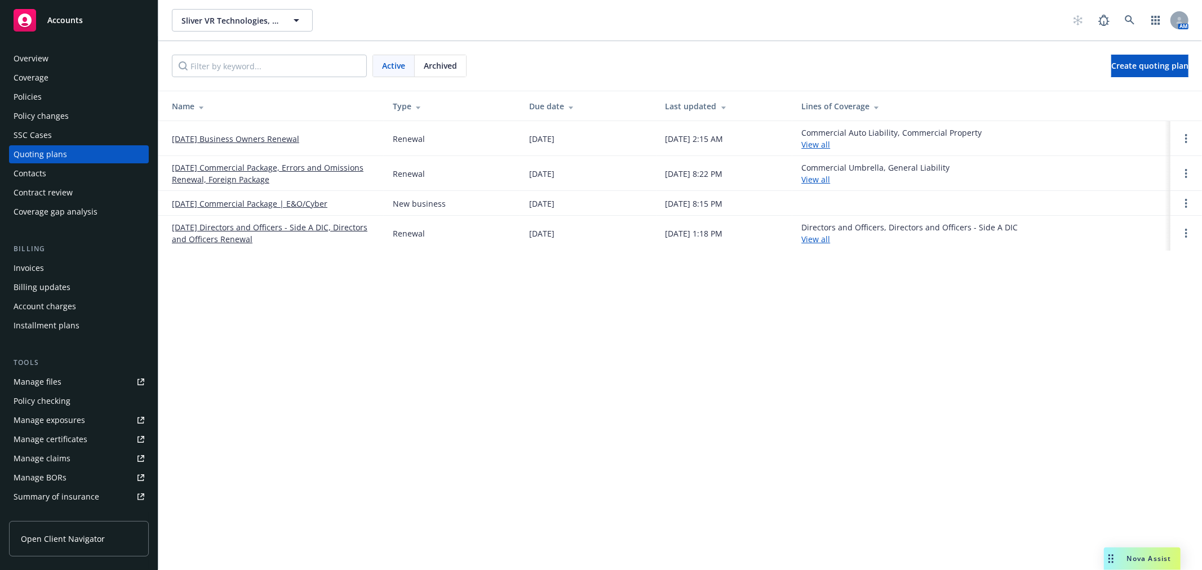
click at [59, 69] on div "Coverage" at bounding box center [79, 78] width 131 height 18
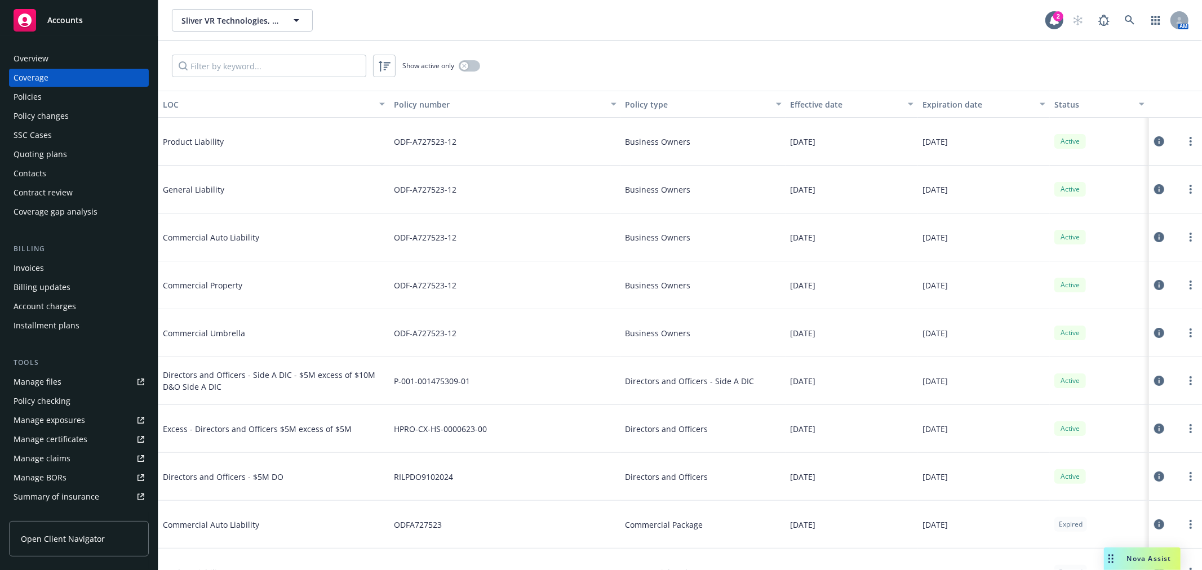
click at [38, 148] on div "Quoting plans" at bounding box center [41, 154] width 54 height 18
